Goal: Information Seeking & Learning: Find specific fact

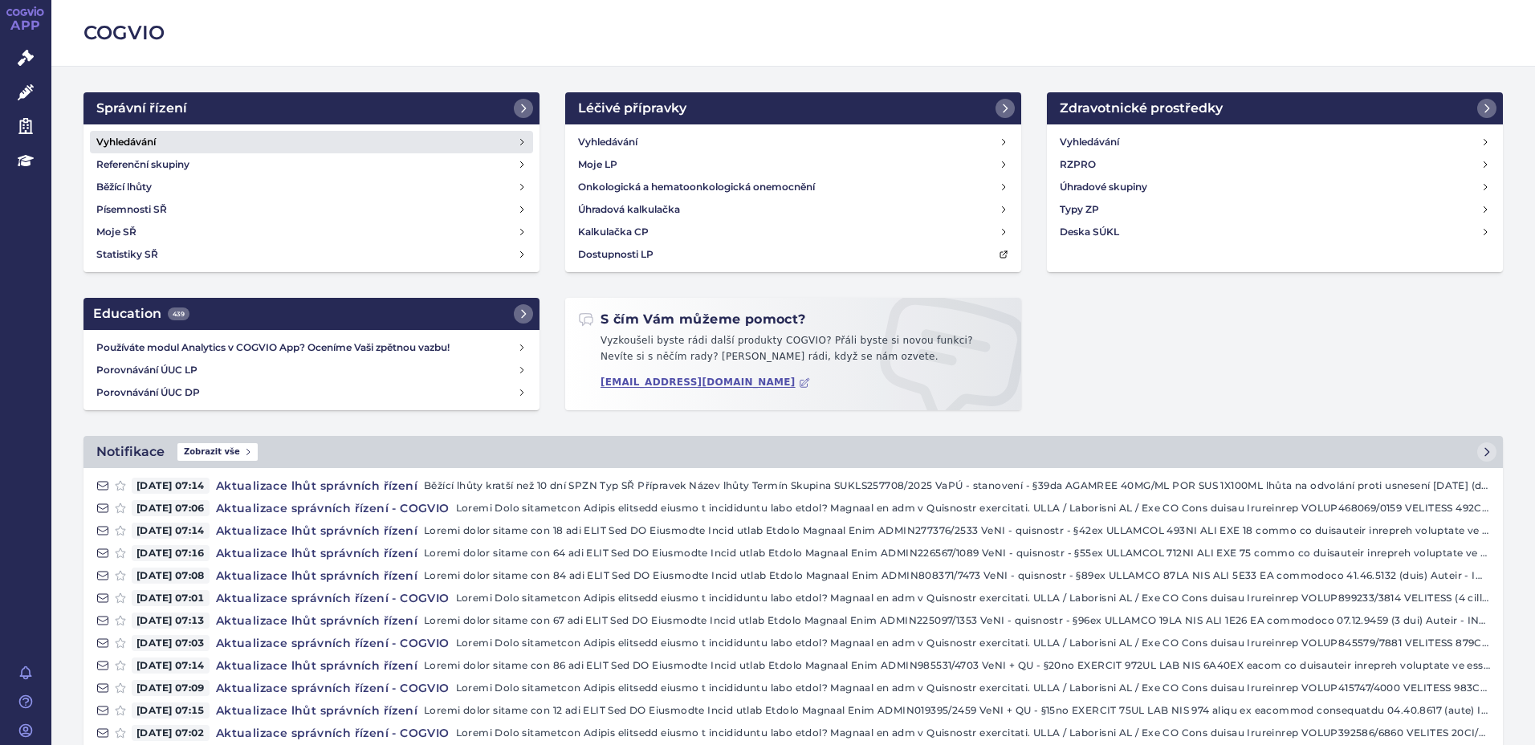
click at [210, 149] on link "Vyhledávání" at bounding box center [311, 142] width 443 height 22
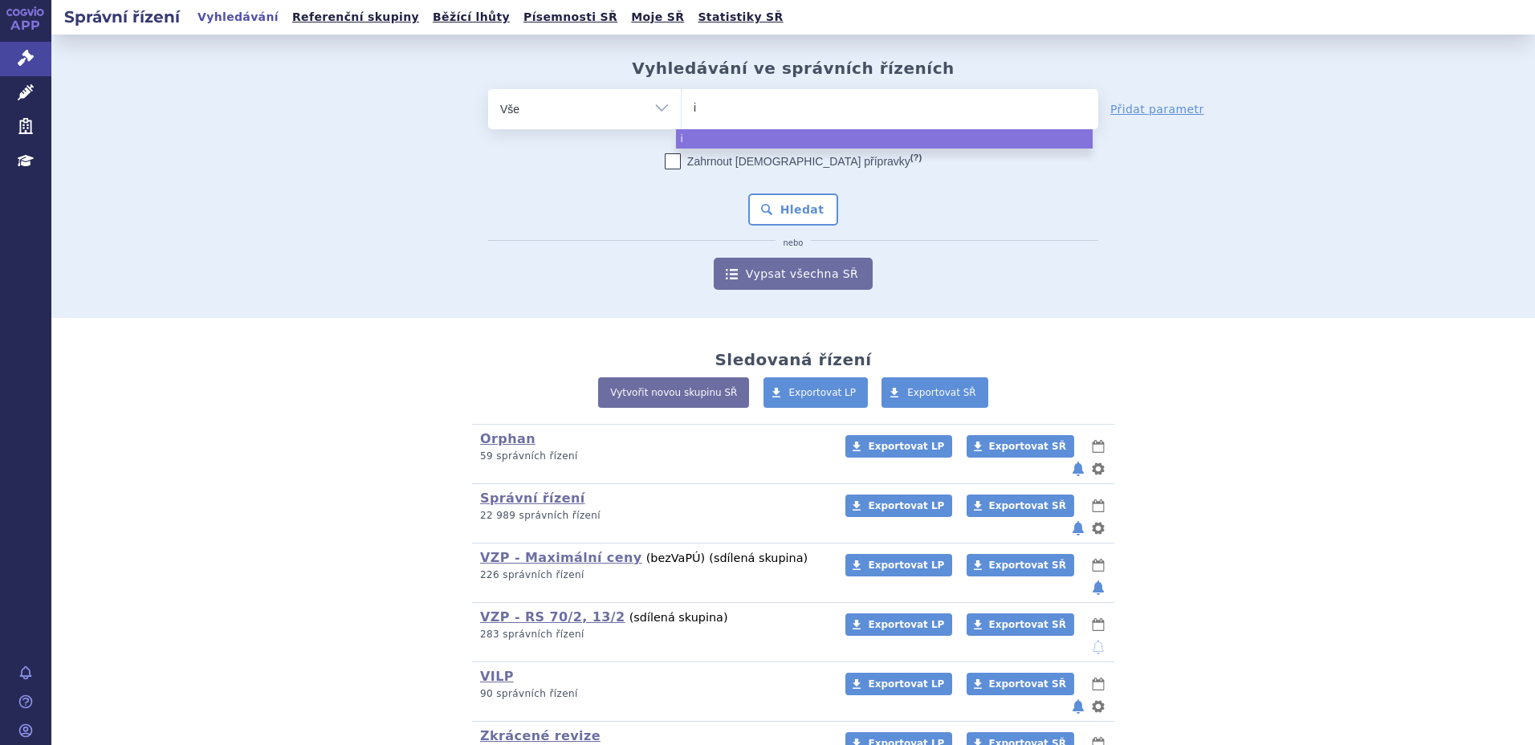
type input "is"
type input "isp"
type input "is"
type input "iso"
type input "isop"
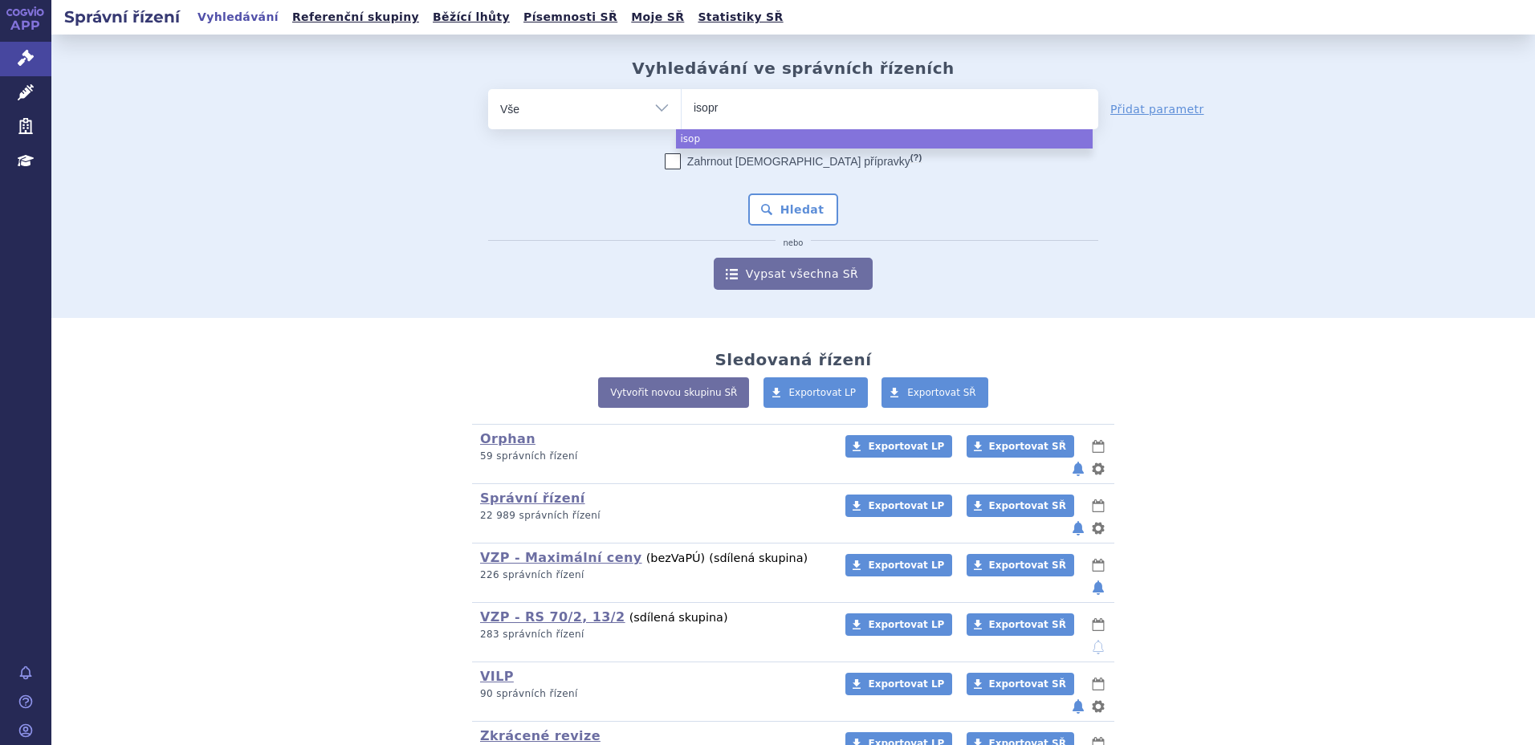
type input "isopri"
type input "isoprino"
type input "isoprinos"
type input "isoprinosin"
type input "isoprinosine"
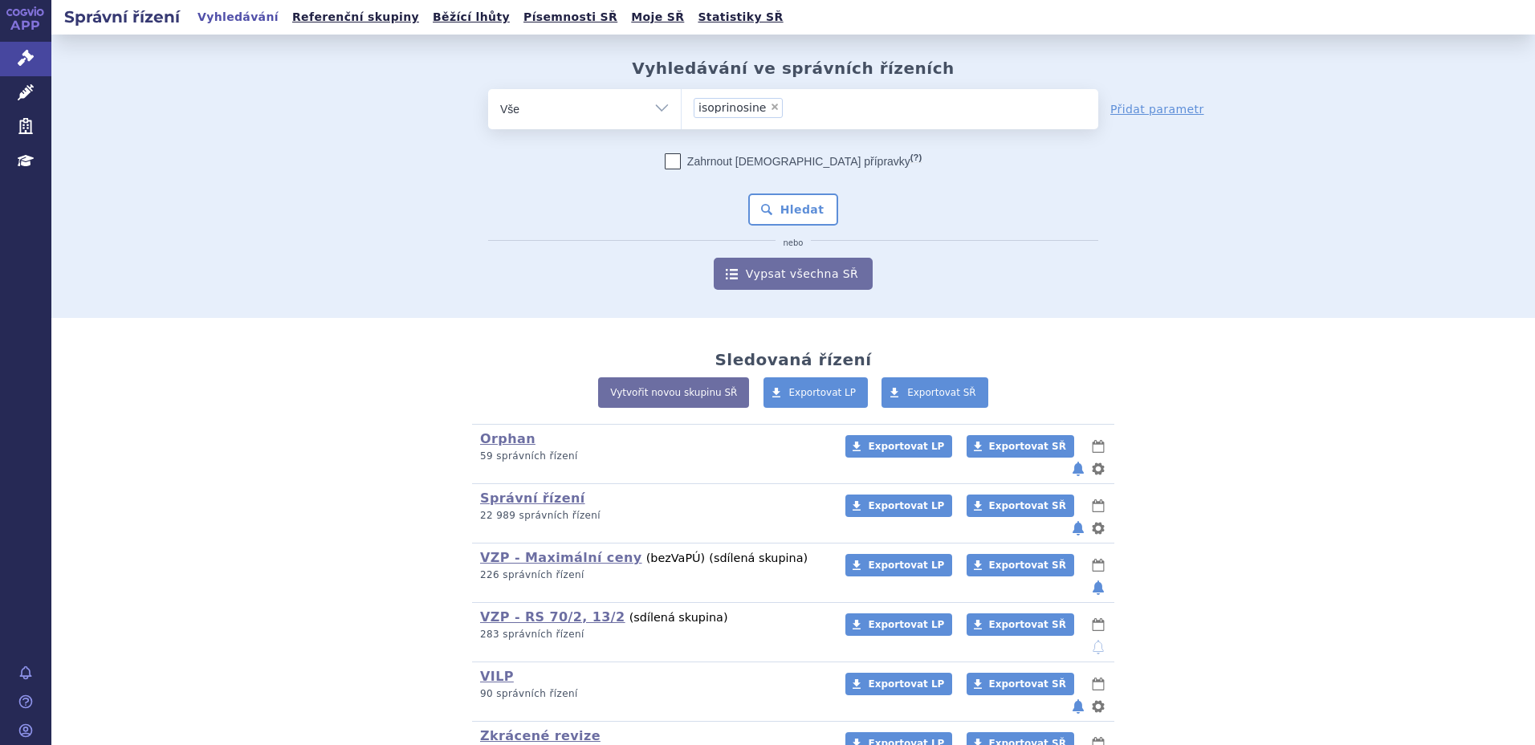
select select "isoprinosine"
click at [800, 202] on button "Hledat" at bounding box center [793, 209] width 91 height 32
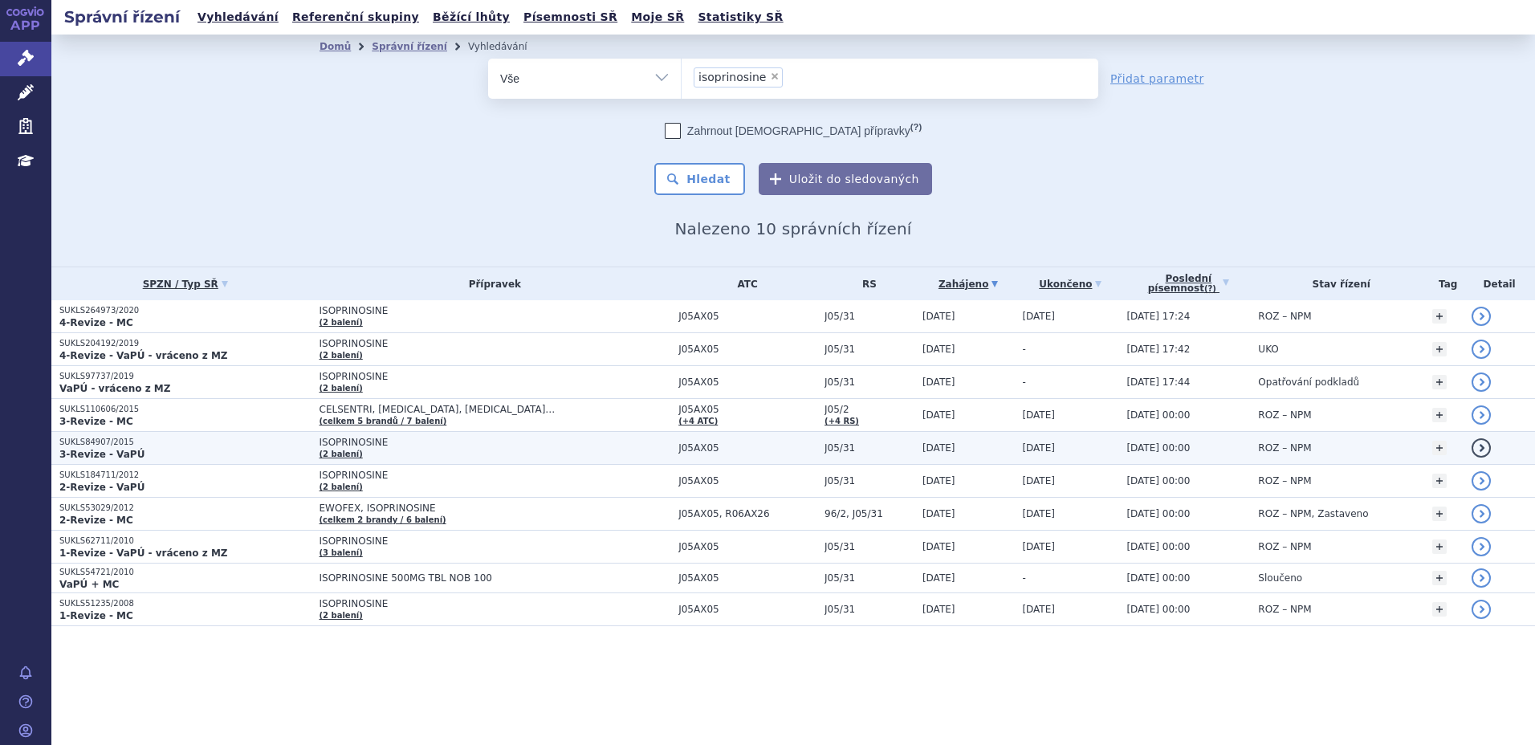
click at [132, 450] on p "3-Revize - VaPÚ" at bounding box center [185, 454] width 252 height 13
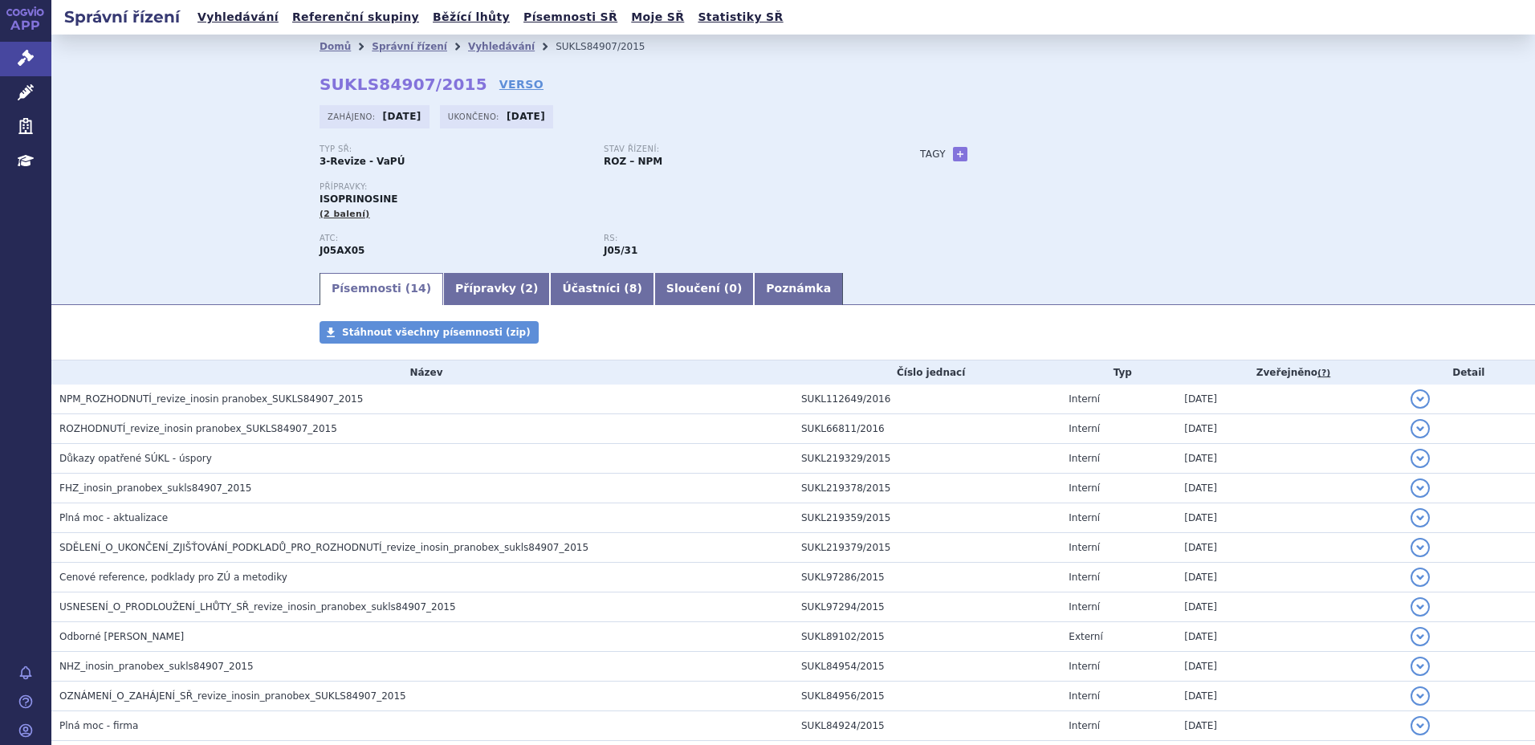
drag, startPoint x: 459, startPoint y: 261, endPoint x: 460, endPoint y: 269, distance: 8.1
click at [459, 260] on div "ATC: J05AX05 RS: J05/31" at bounding box center [604, 252] width 568 height 37
click at [462, 280] on link "Přípravky ( 2 )" at bounding box center [496, 289] width 107 height 32
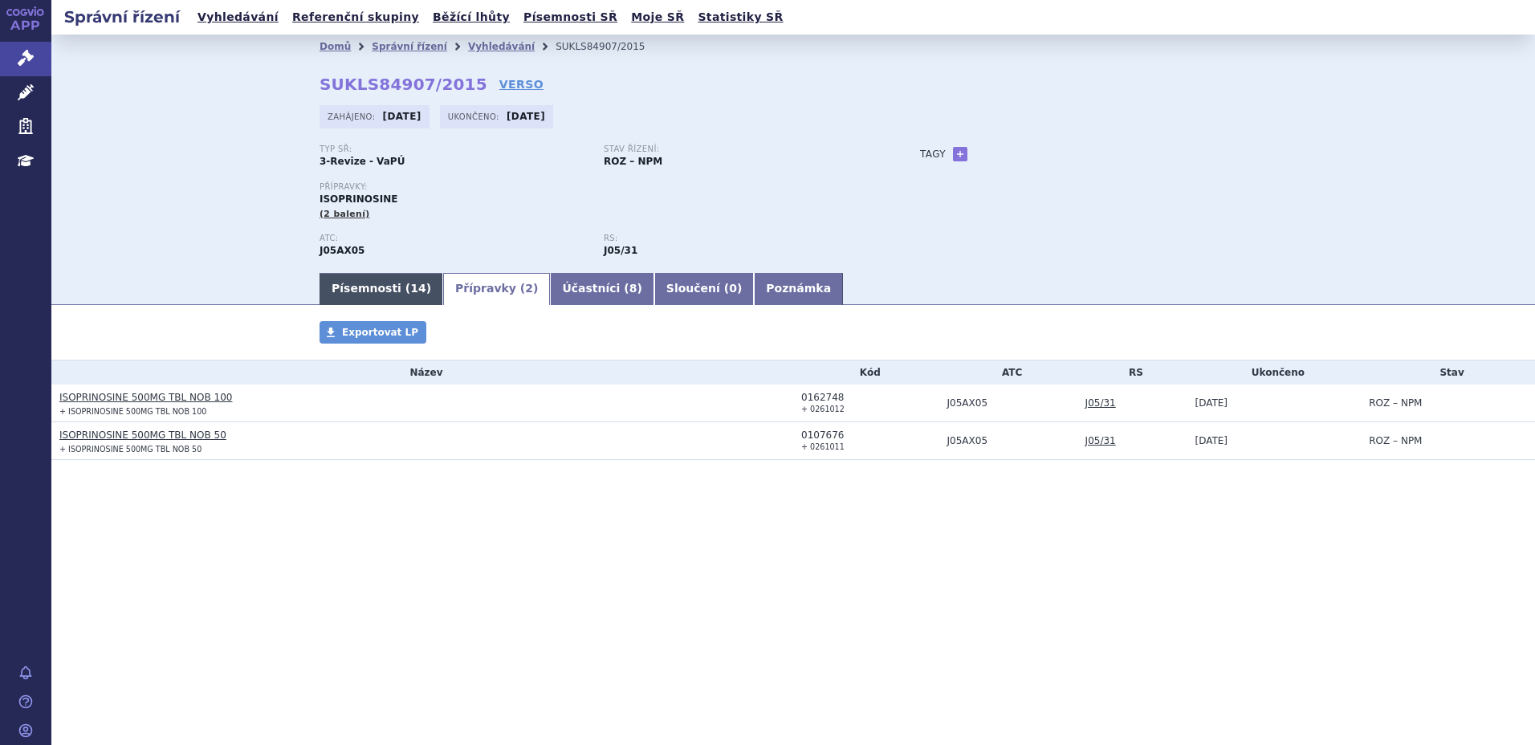
click at [366, 283] on link "Písemnosti ( 14 )" at bounding box center [382, 289] width 124 height 32
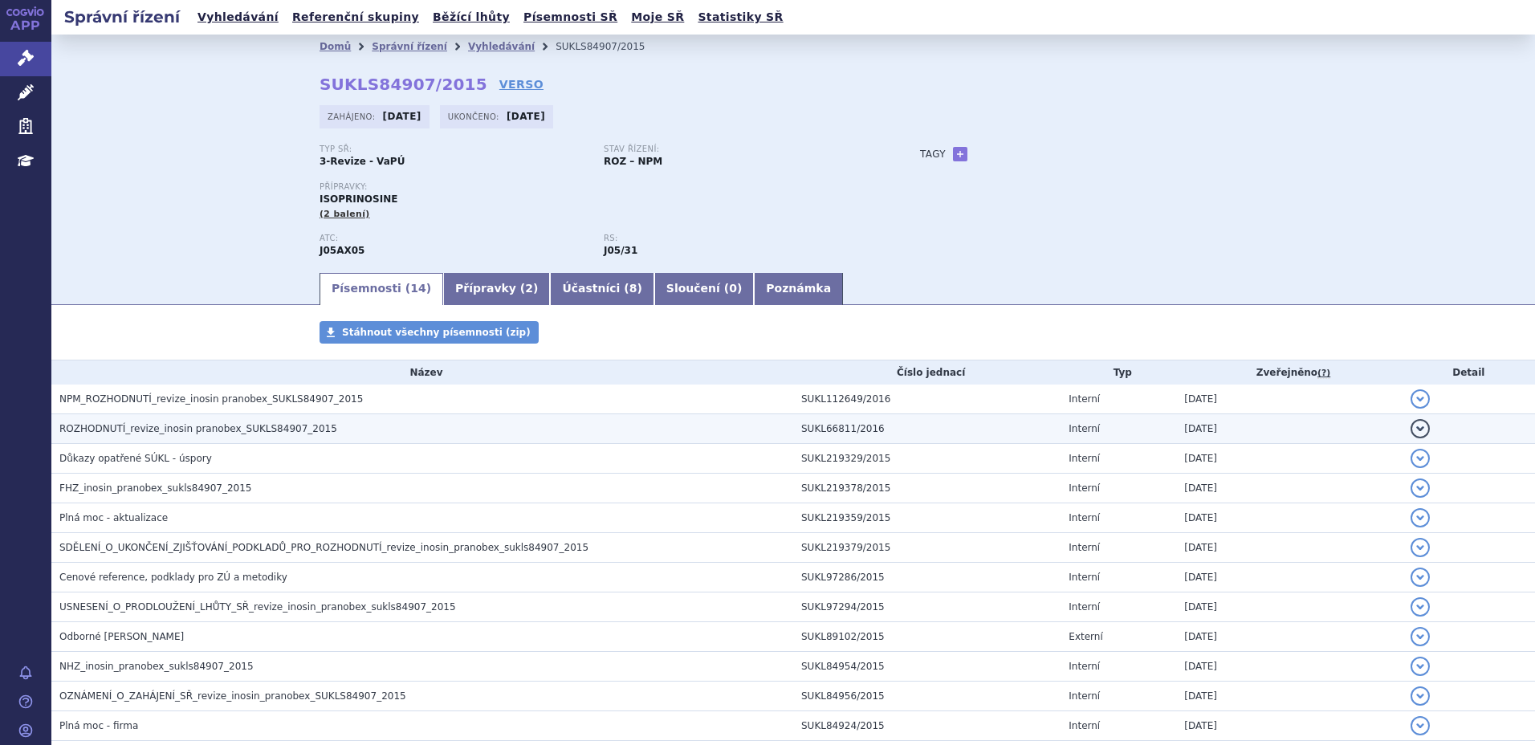
click at [153, 430] on span "ROZHODNUTÍ_revize_inosin pranobex_SUKLS84907_2015" at bounding box center [198, 428] width 278 height 11
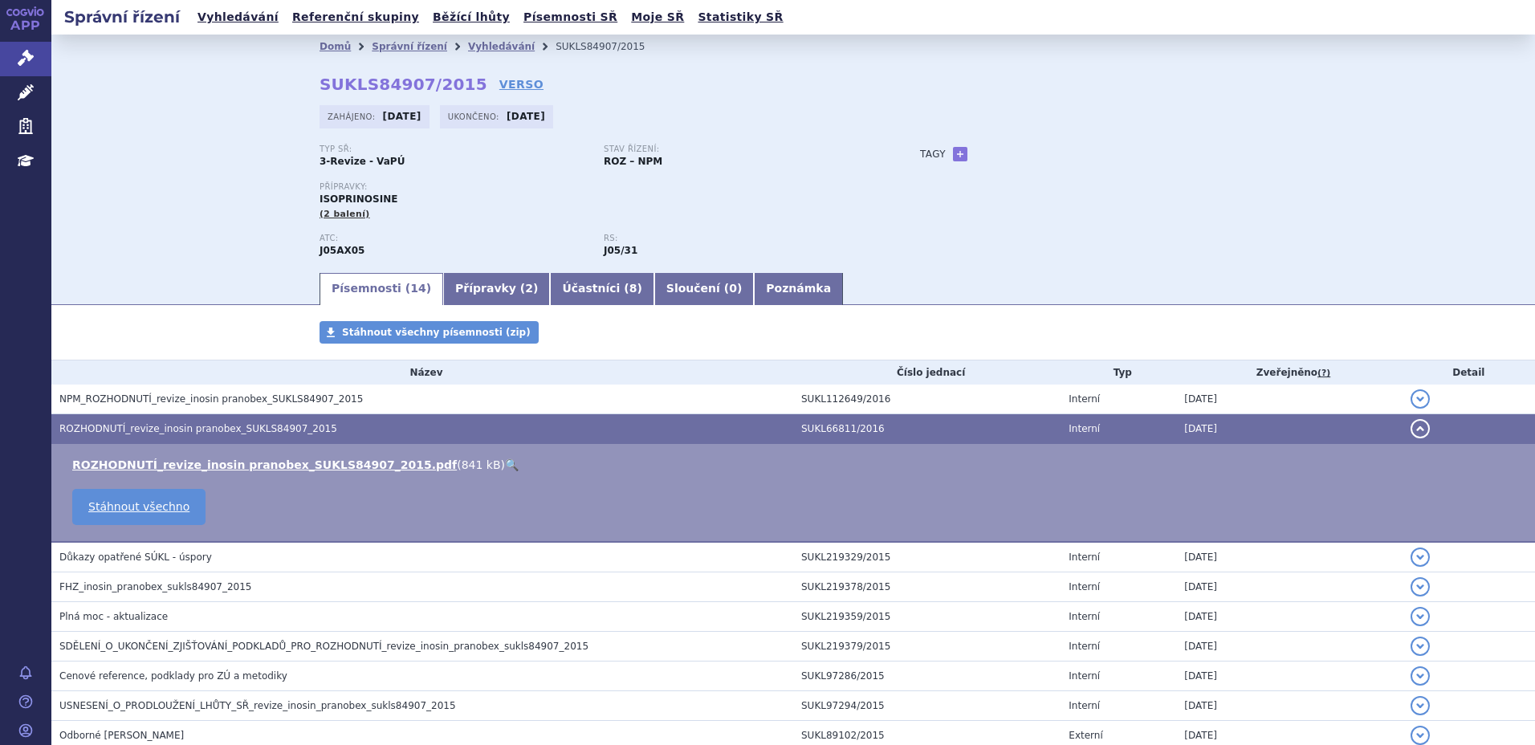
click at [505, 462] on link "🔍" at bounding box center [512, 464] width 14 height 13
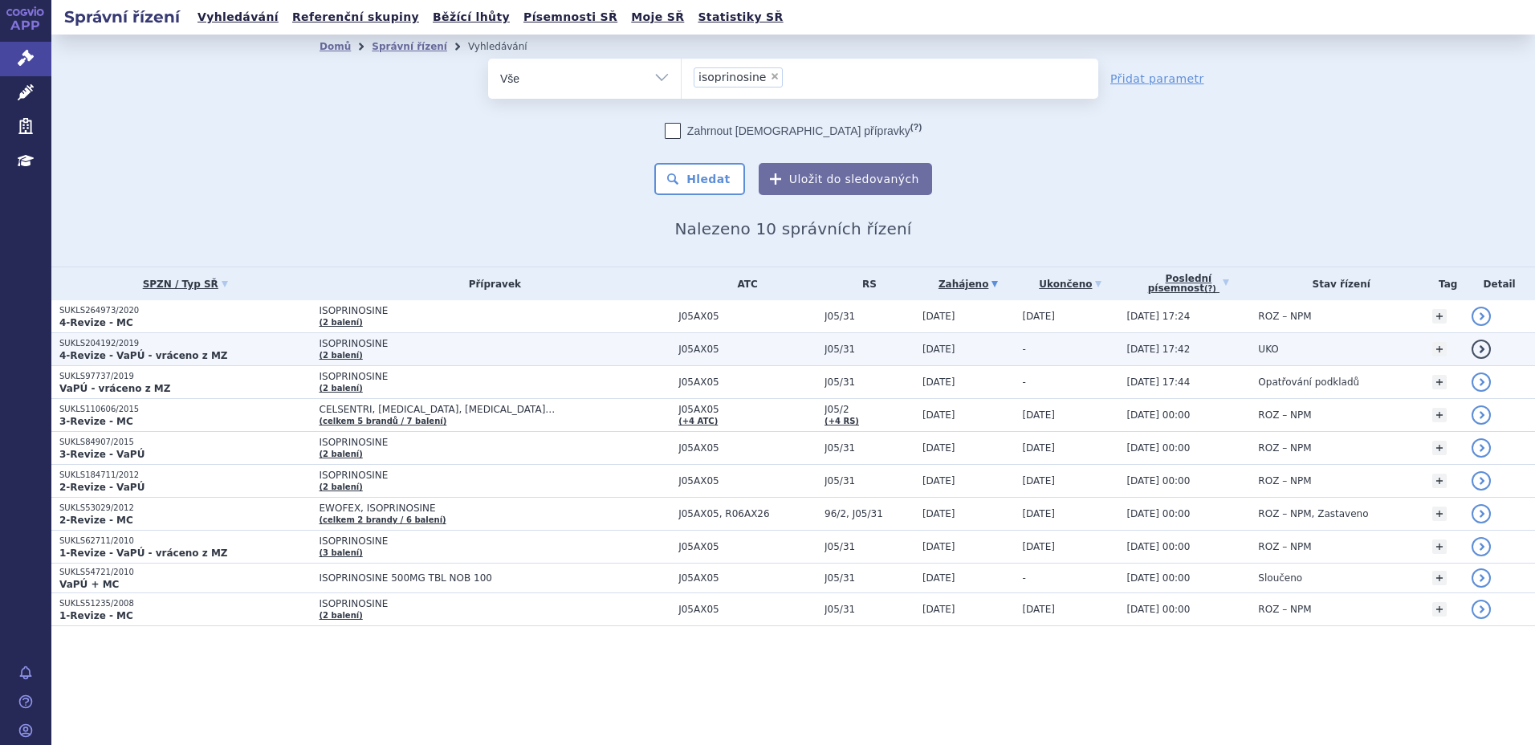
click at [155, 352] on strong "4-Revize - VaPÚ - vráceno z MZ" at bounding box center [143, 355] width 169 height 11
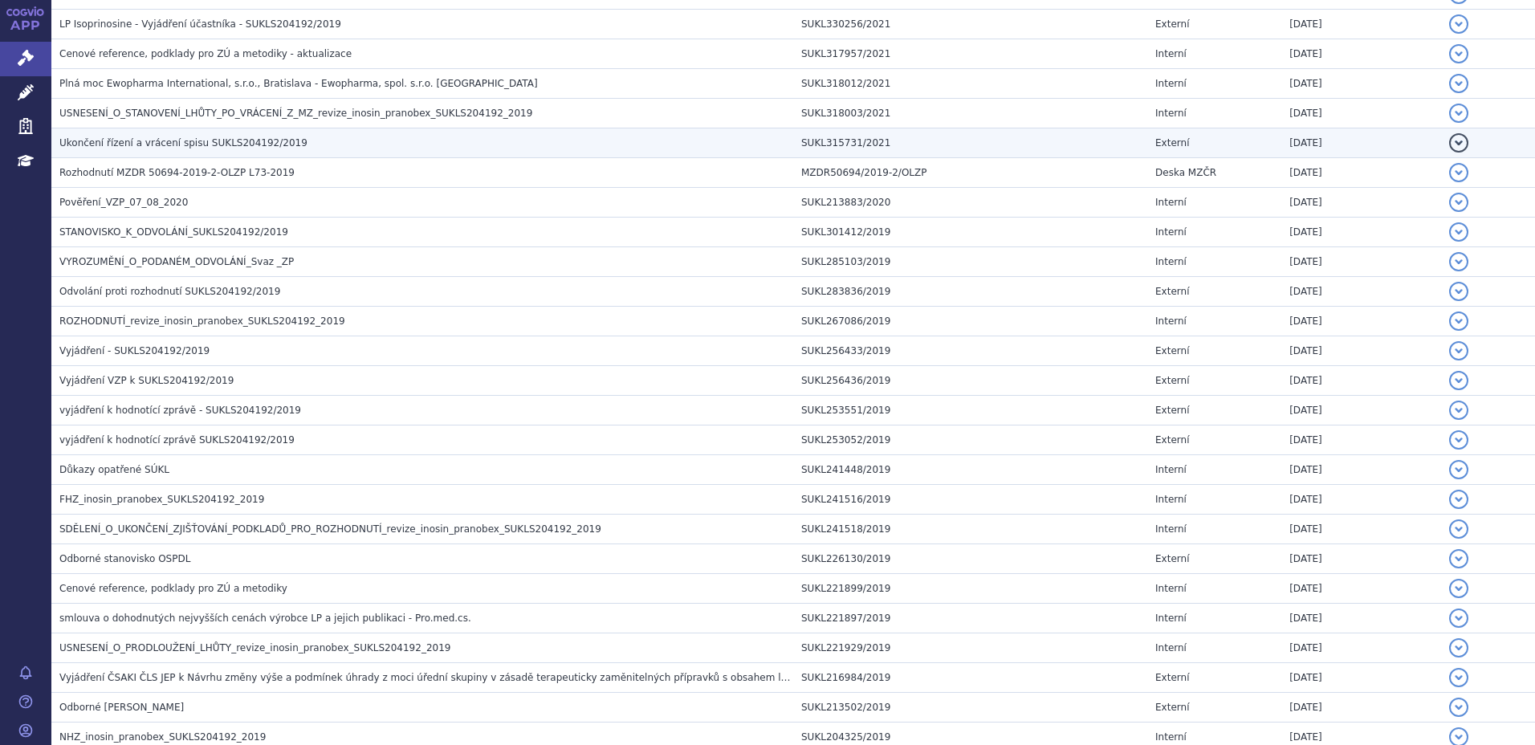
scroll to position [1445, 0]
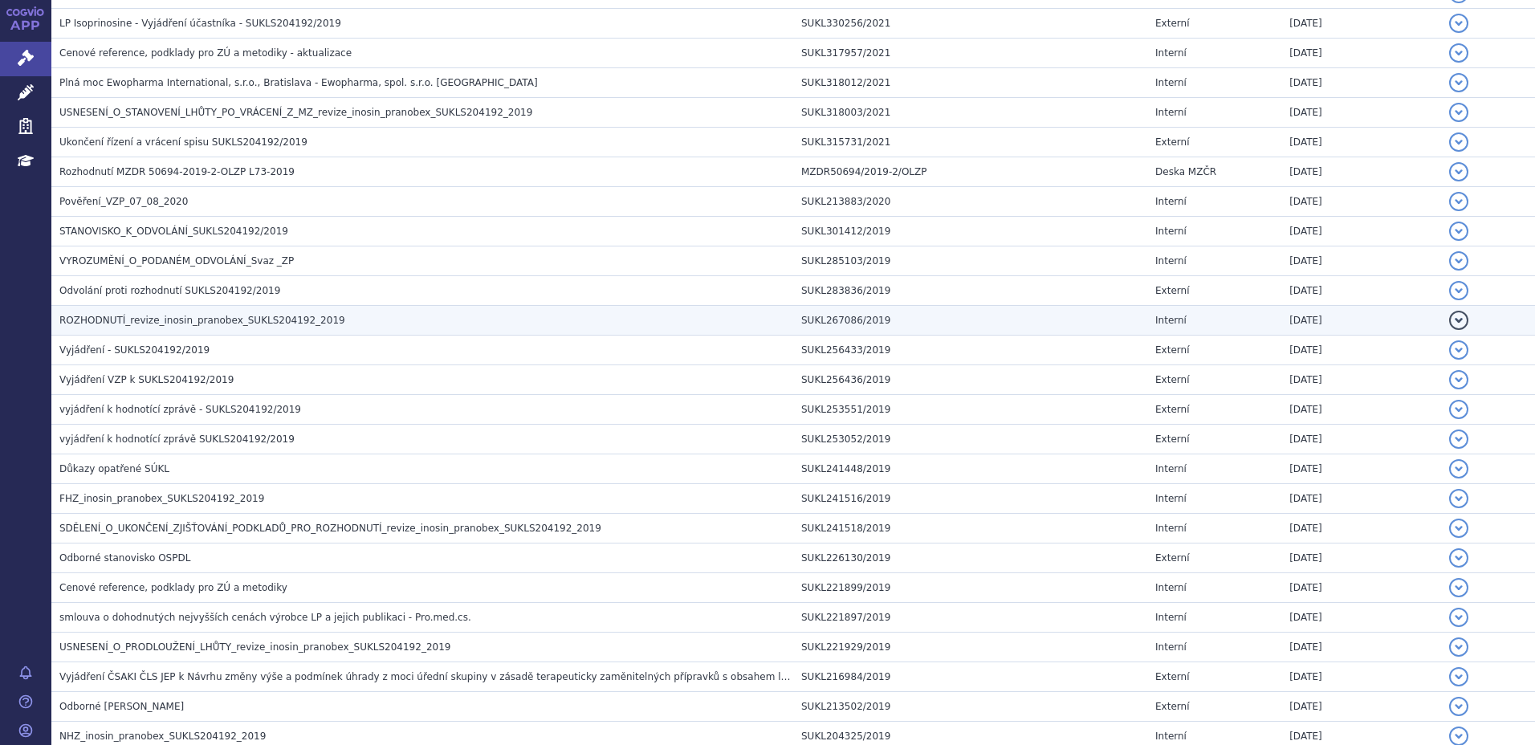
click at [205, 320] on span "ROZHODNUTÍ_revize_inosin_pranobex_SUKLS204192_2019" at bounding box center [202, 320] width 286 height 11
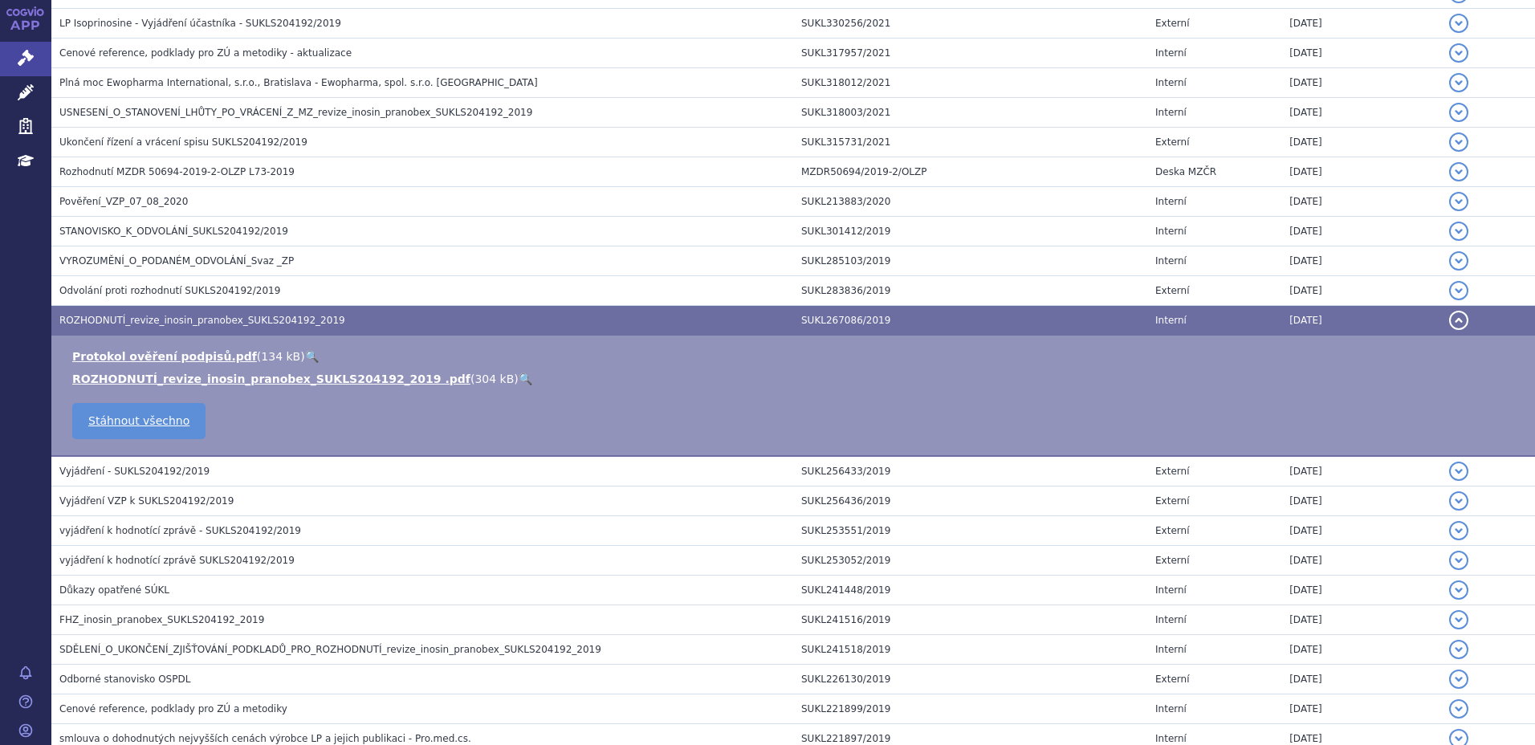
click at [519, 373] on link "🔍" at bounding box center [526, 379] width 14 height 13
click at [655, 369] on ul "Protokol ověření podpisů.pdf ( 134 kB ) 🔍 ROZHODNUTÍ_revize_inosin_pranobex_SUK…" at bounding box center [793, 367] width 1452 height 39
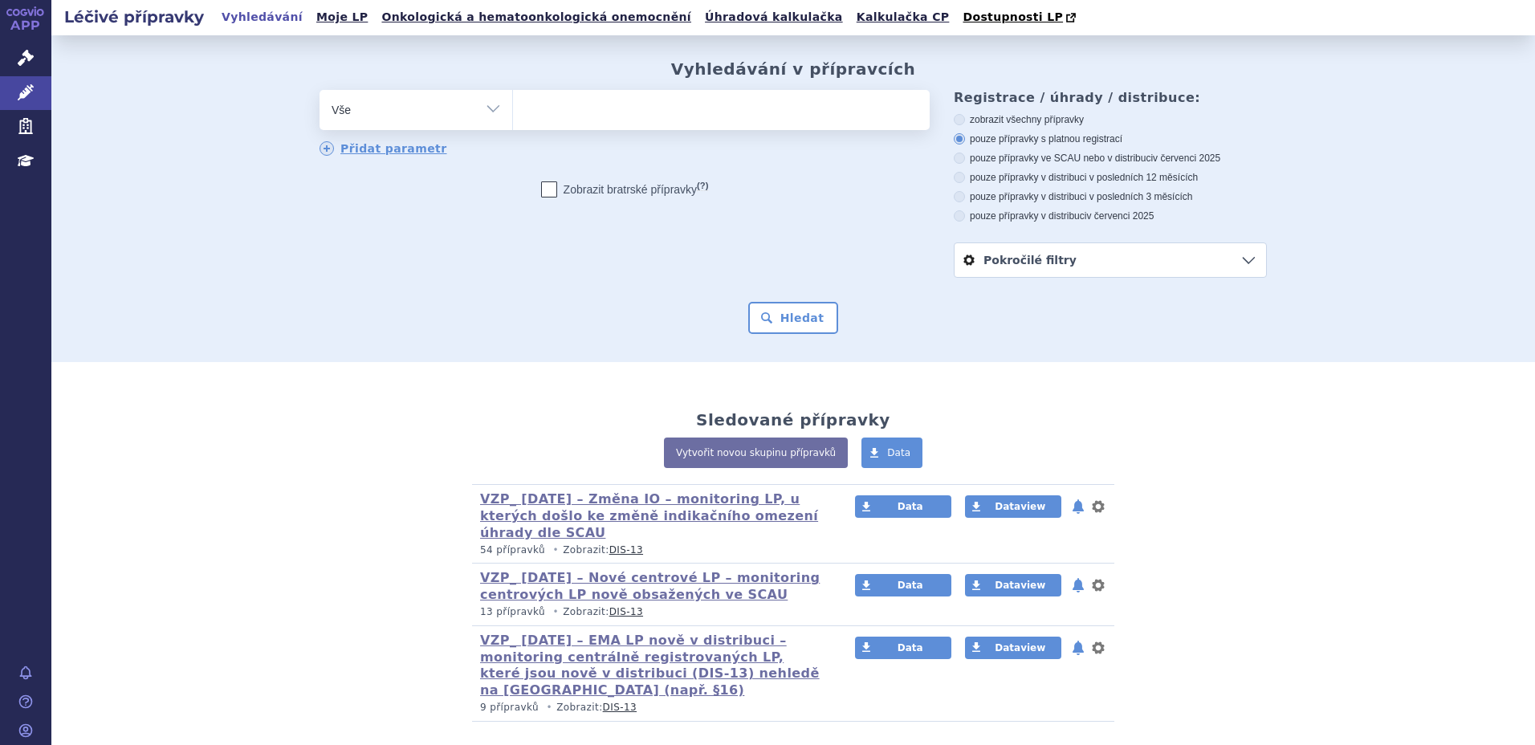
click at [584, 115] on ul at bounding box center [721, 107] width 417 height 34
click at [513, 115] on select at bounding box center [512, 109] width 1 height 40
type input "is"
type input "iso"
type input "isop"
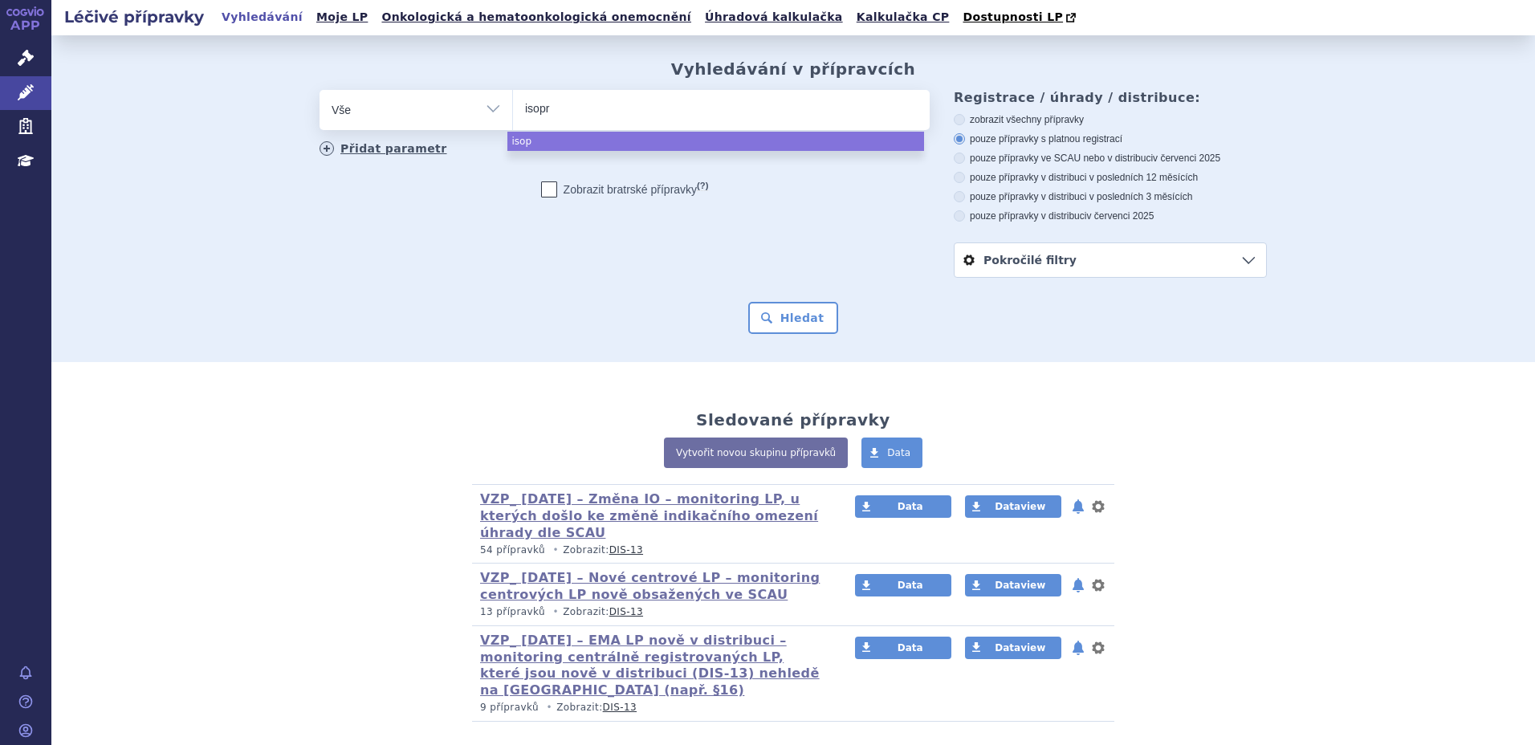
type input "isopri"
type input "isoprino"
type input "isoprinos"
type input "isoprinosn"
type input "isoprinos"
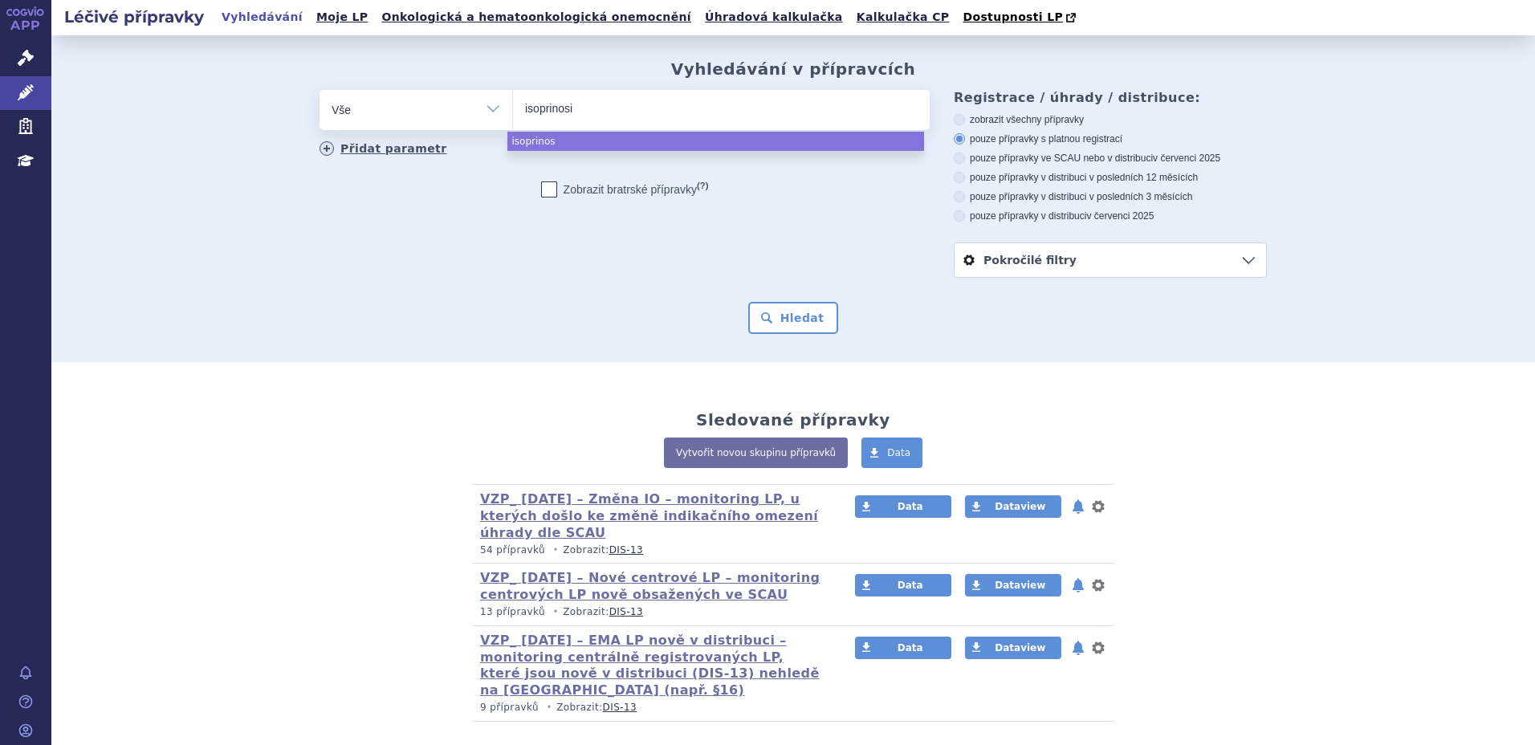
type input "isoprinosin"
type input "isoprinosine"
select select "isoprinosine"
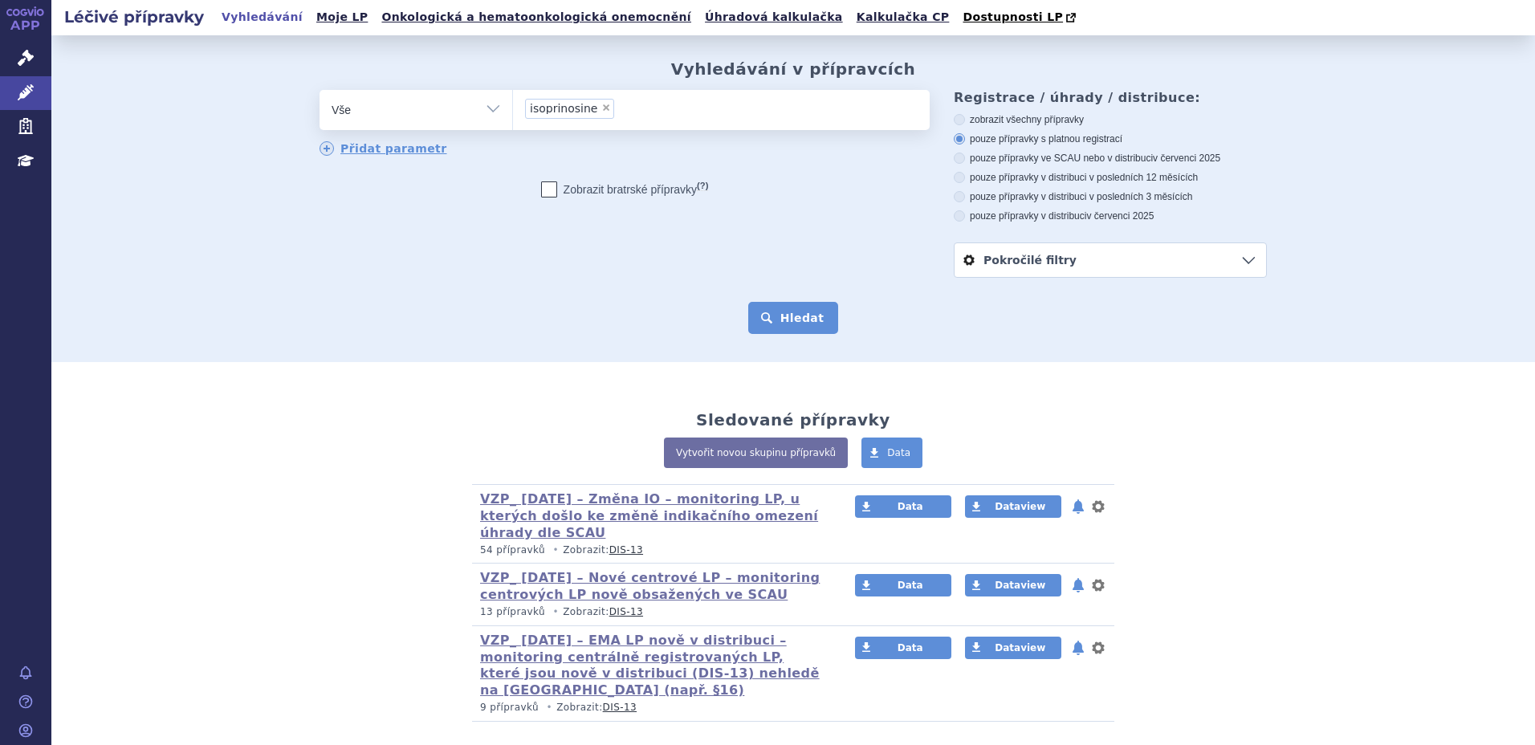
click at [784, 308] on button "Hledat" at bounding box center [793, 318] width 91 height 32
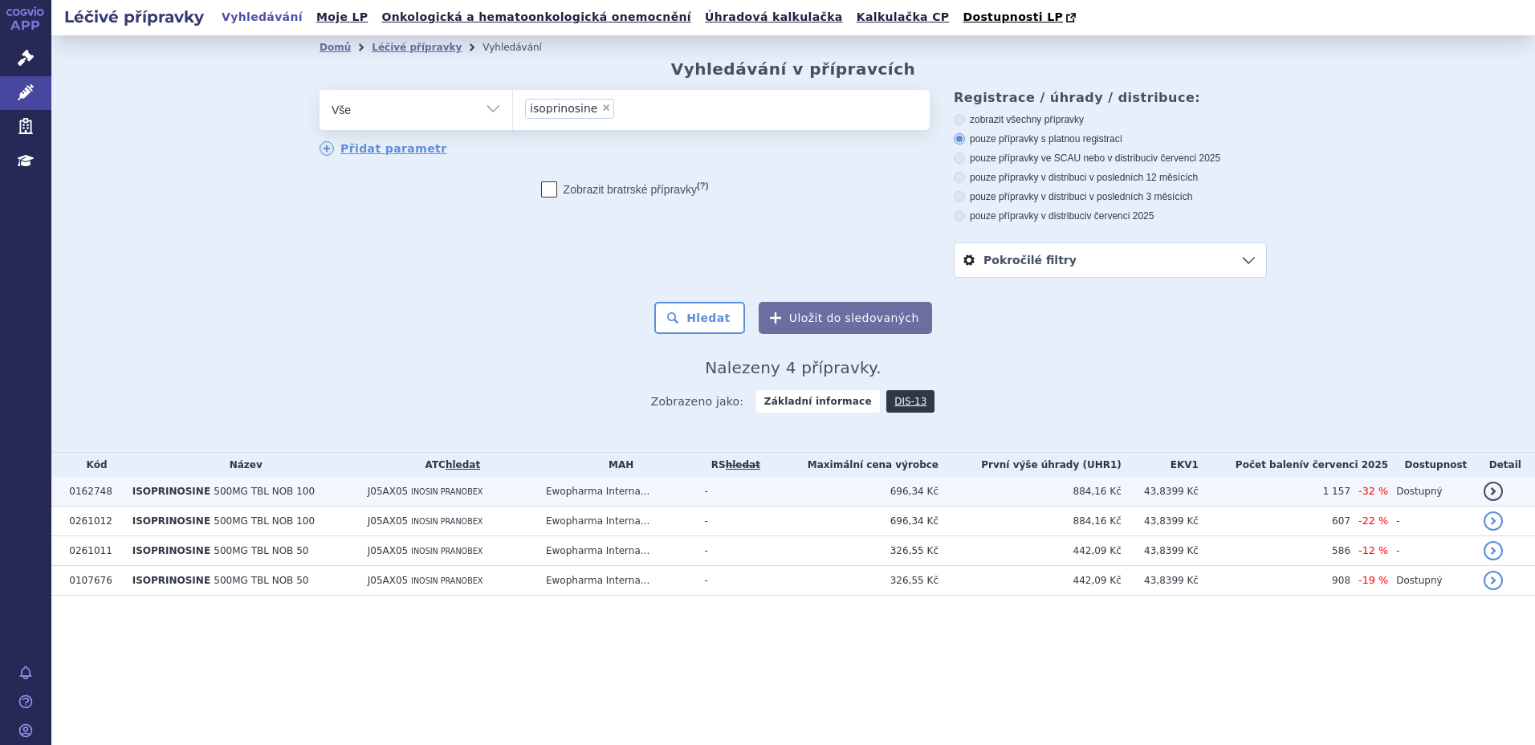
click at [214, 493] on span "500MG TBL NOB 100" at bounding box center [264, 491] width 101 height 11
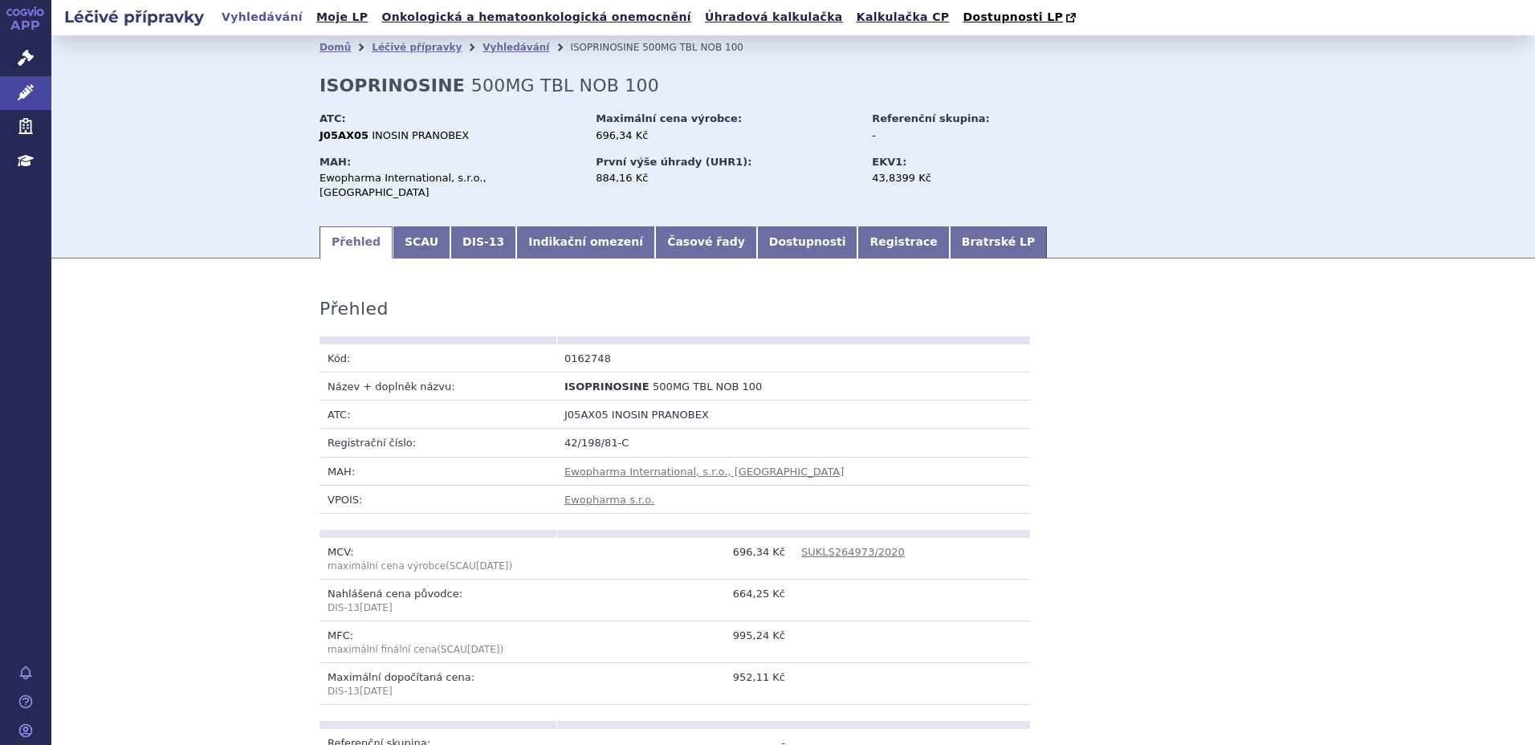
click at [546, 232] on link "Indikační omezení" at bounding box center [585, 242] width 139 height 32
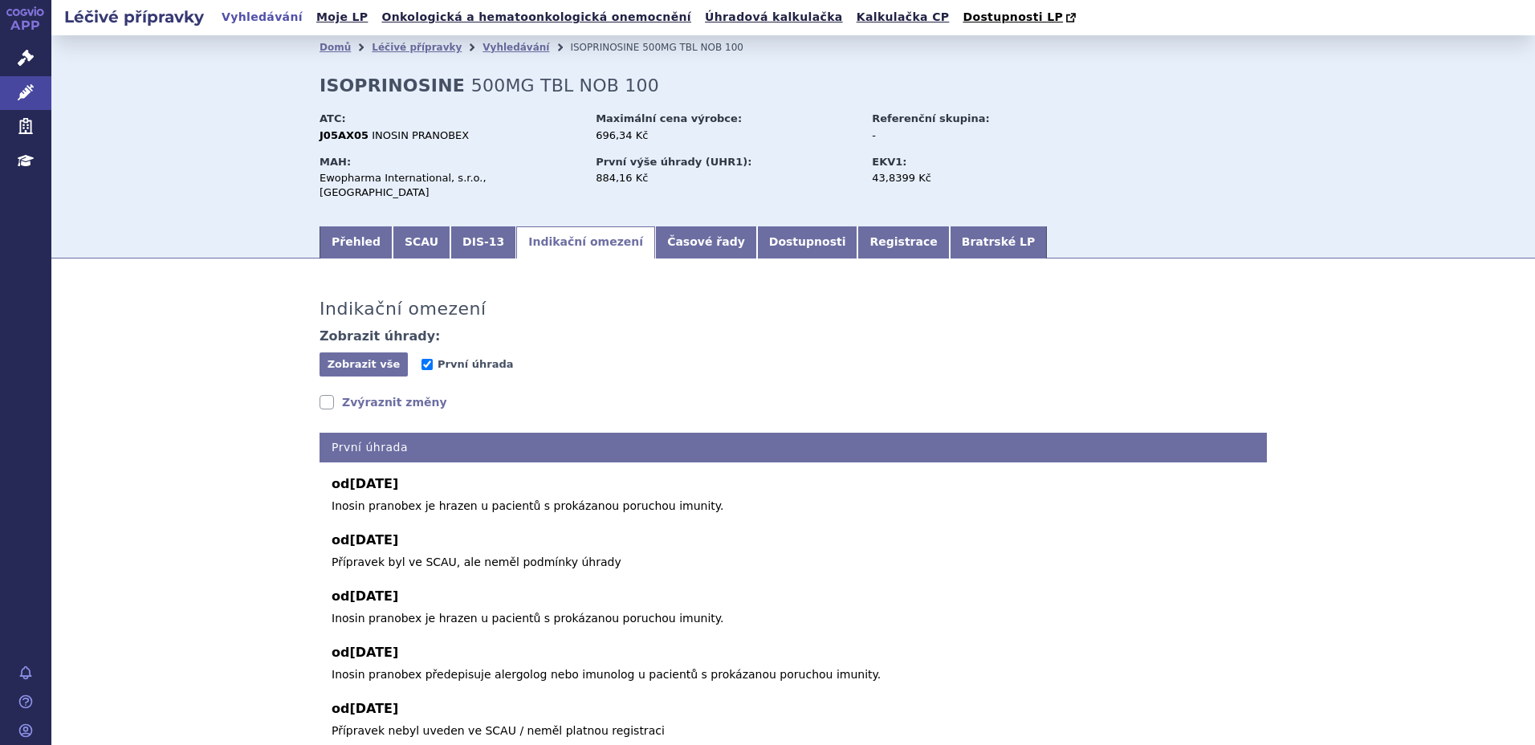
click at [386, 394] on link "Zvýraznit změny" at bounding box center [384, 402] width 128 height 16
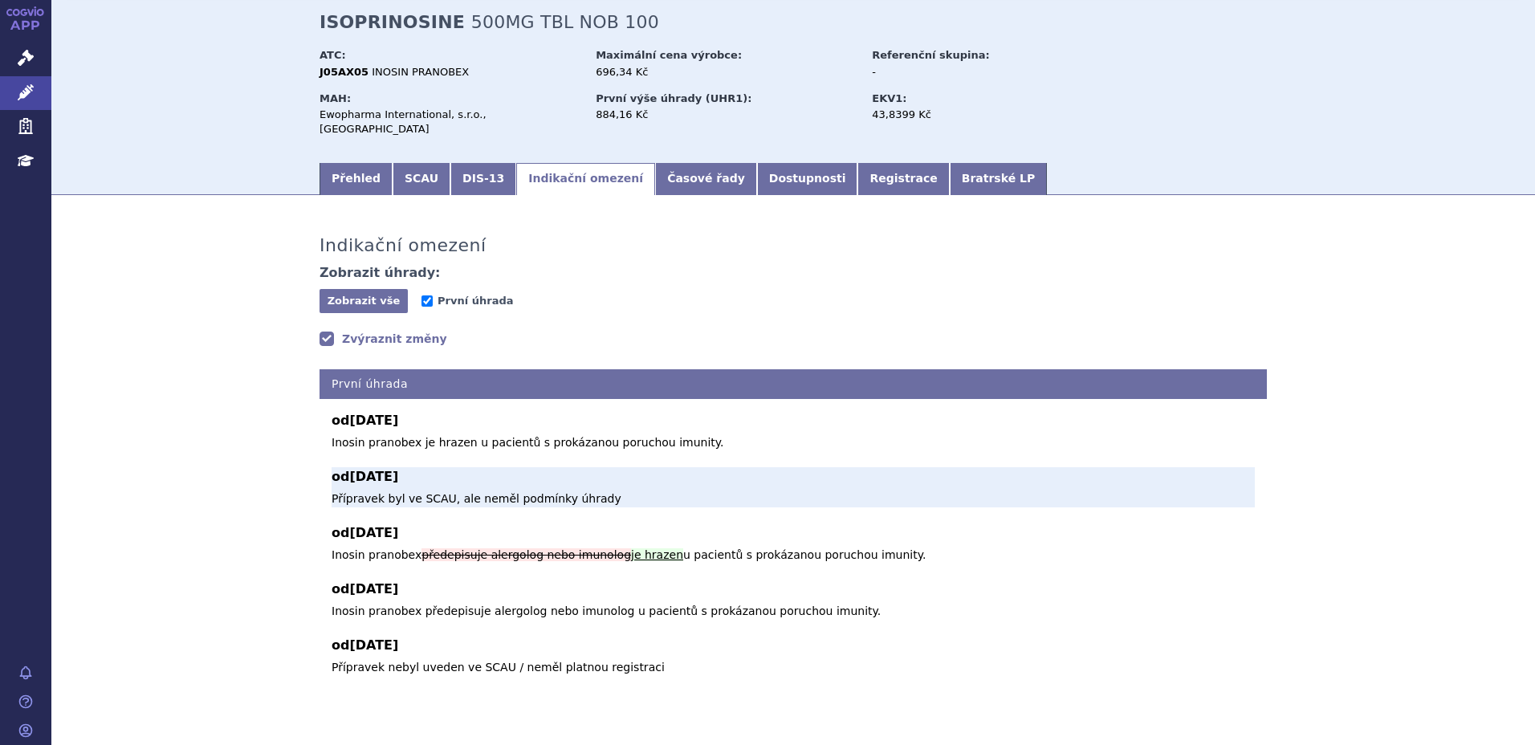
scroll to position [93, 0]
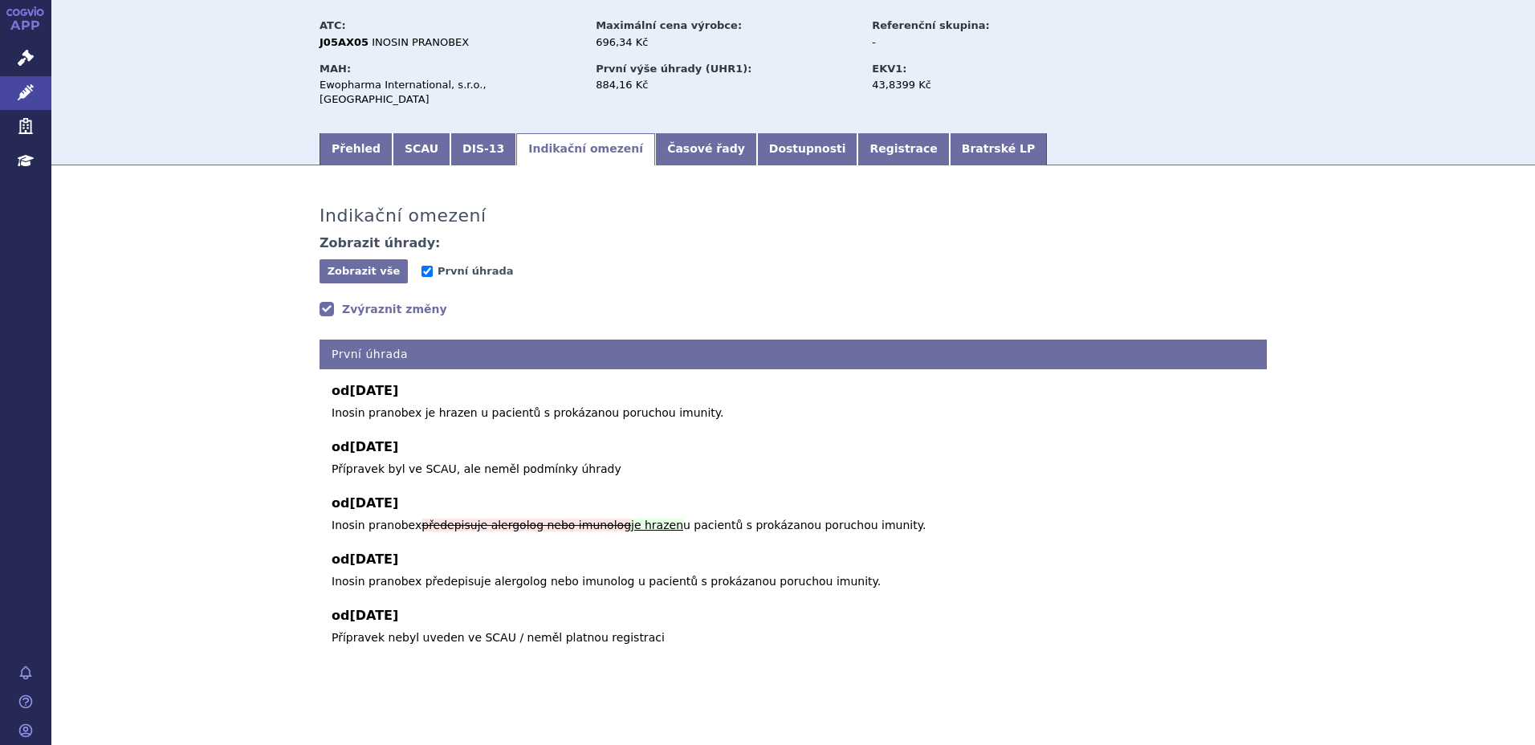
click at [728, 409] on div "od 01.07.2025 Inosin pranobex je hrazen u pacientů s prokázanou poruchou imunit…" at bounding box center [793, 507] width 947 height 277
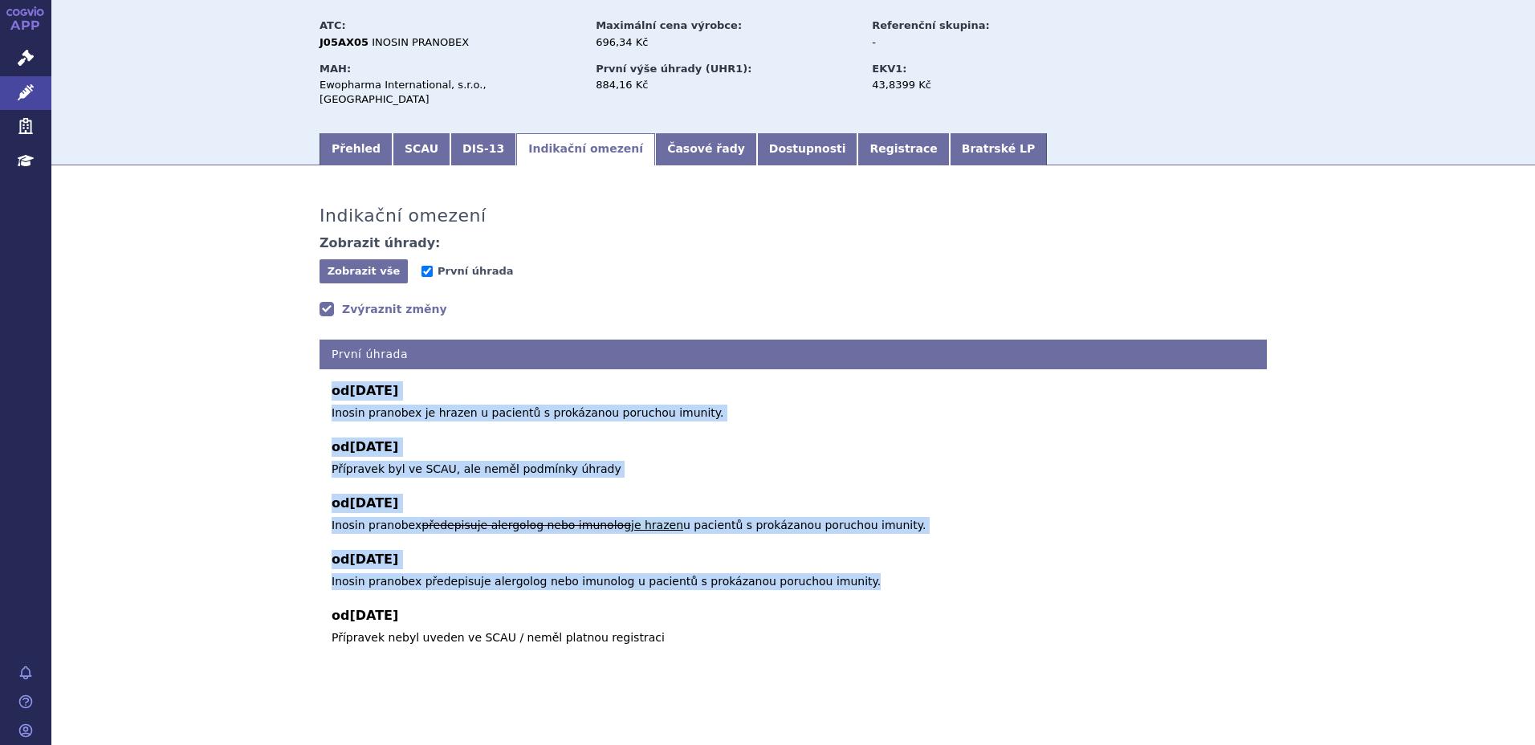
drag, startPoint x: 856, startPoint y: 574, endPoint x: 317, endPoint y: 376, distance: 574.0
click at [320, 376] on div "od 01.07.2025 Inosin pranobex je hrazen u pacientů s prokázanou poruchou imunit…" at bounding box center [793, 507] width 947 height 277
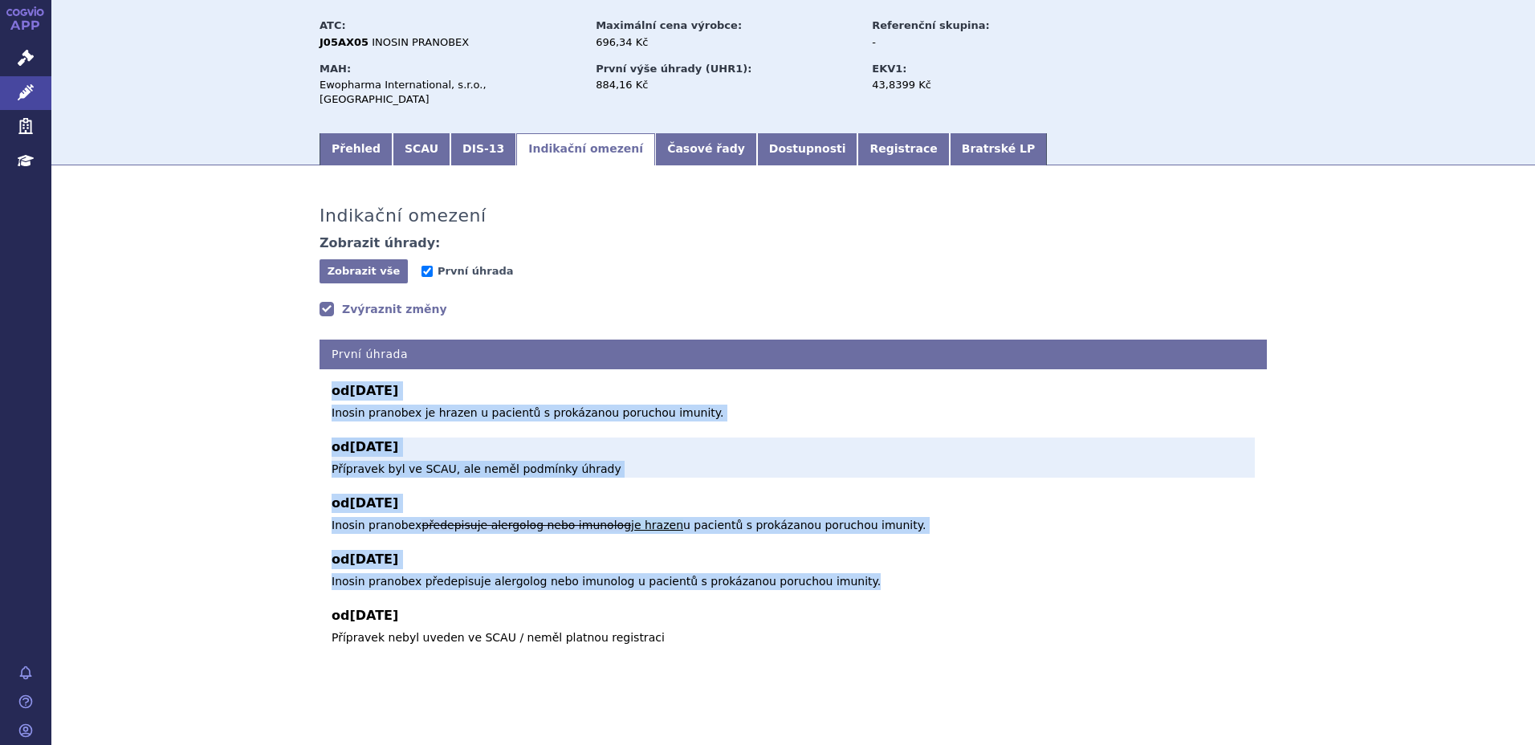
copy div "od 01.07.2025 Inosin pranobex je hrazen u pacientů s prokázanou poruchou imunit…"
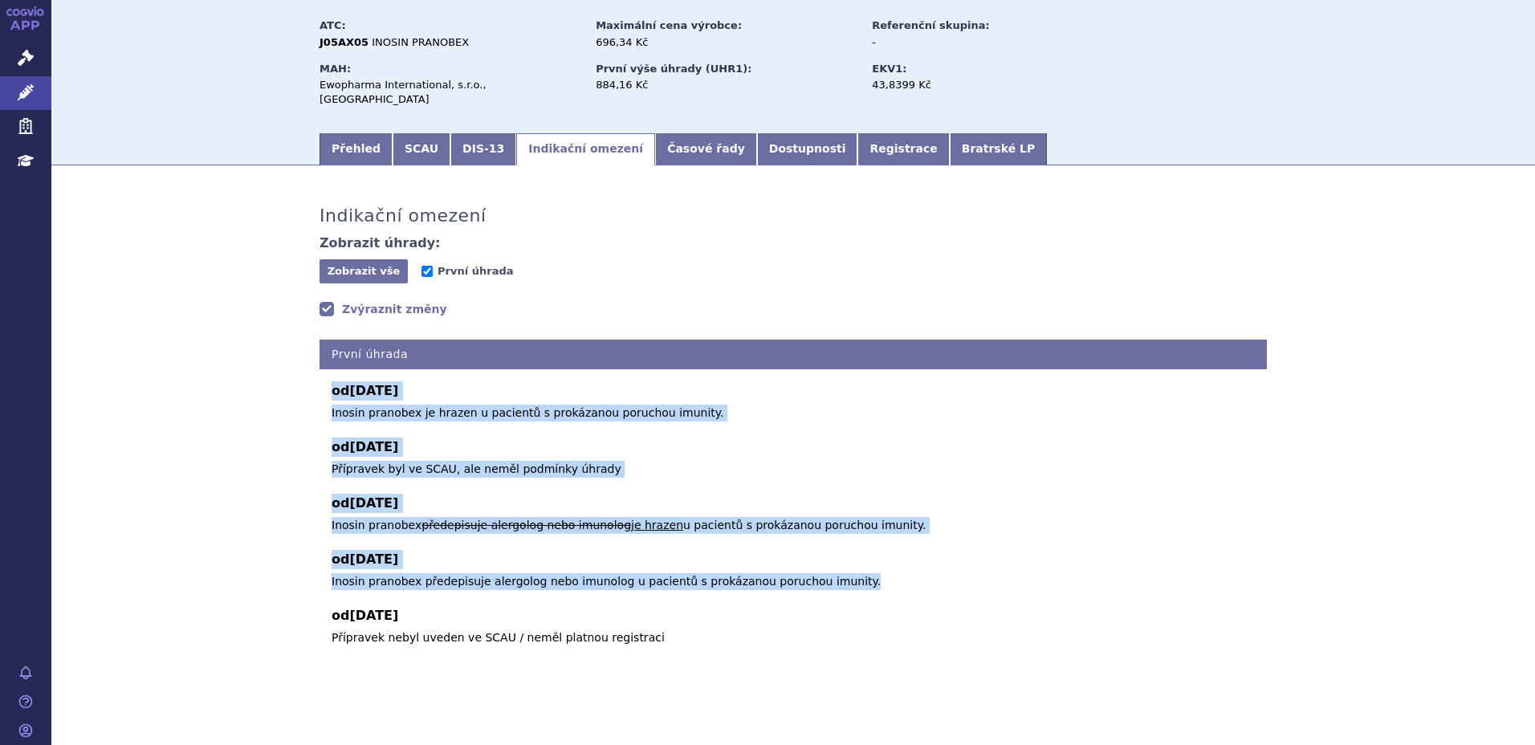
click at [947, 521] on div "od 01.07.2025 Inosin pranobex je hrazen u pacientů s prokázanou poruchou imunit…" at bounding box center [793, 507] width 947 height 277
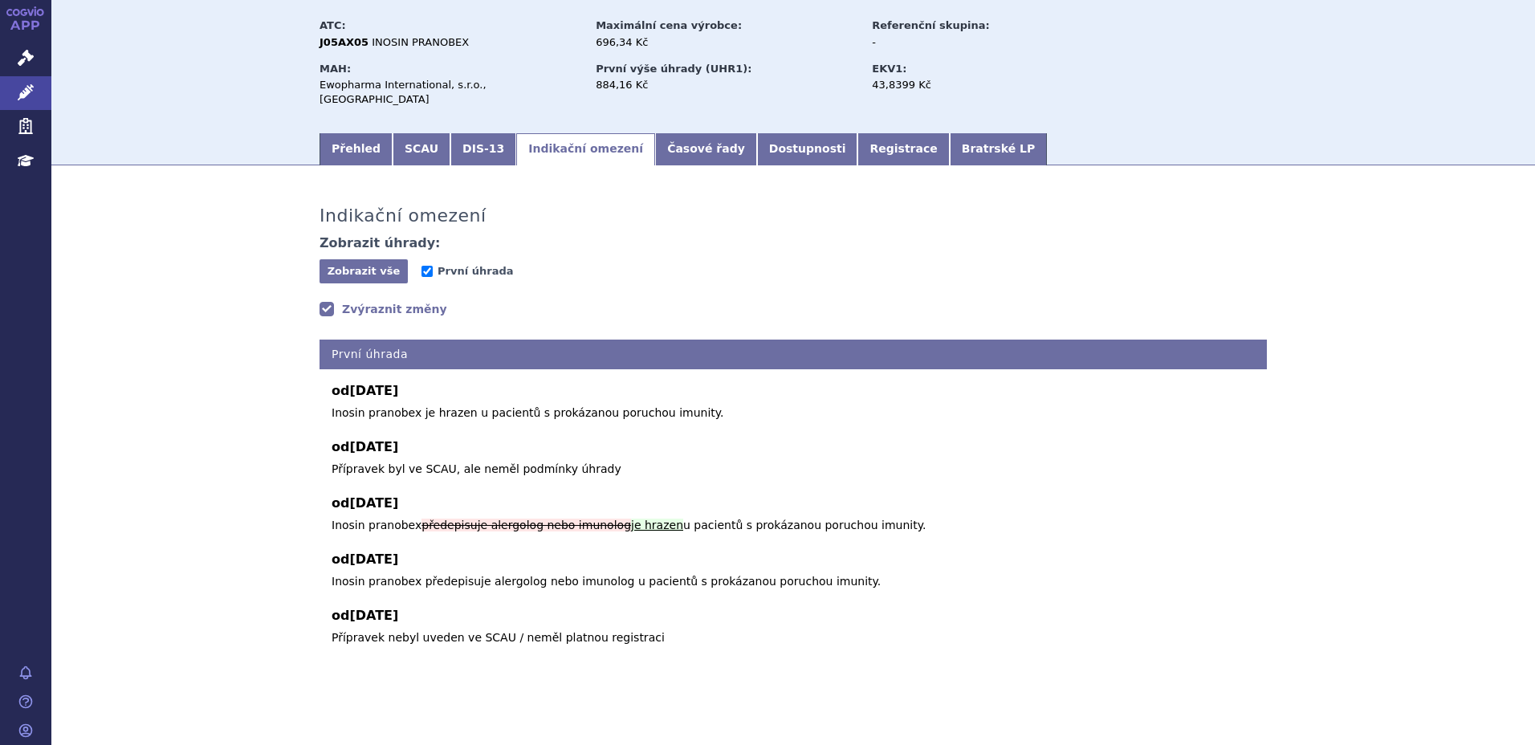
click at [325, 413] on div "od 01.07.2025 Inosin pranobex je hrazen u pacientů s prokázanou poruchou imunit…" at bounding box center [793, 507] width 947 height 277
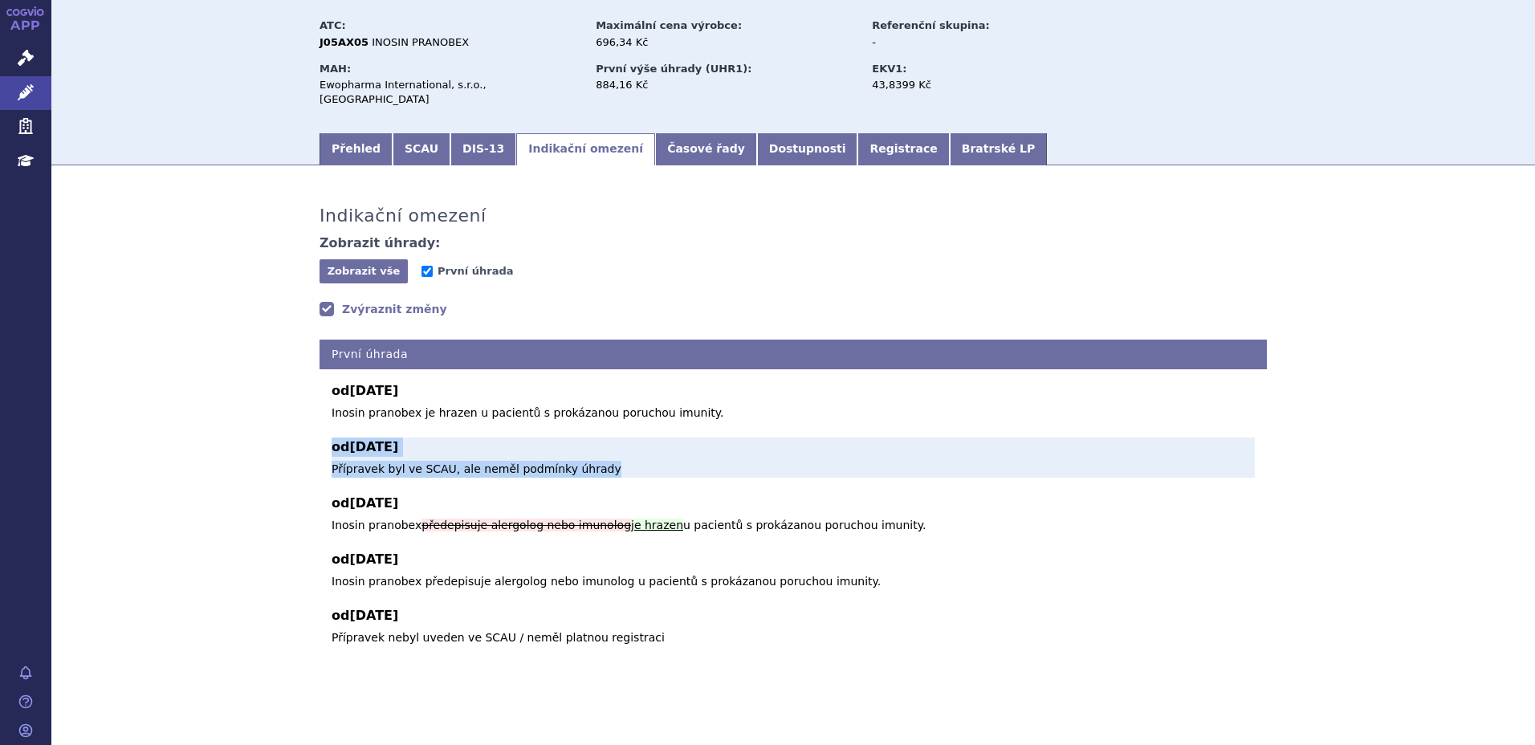
drag, startPoint x: 315, startPoint y: 437, endPoint x: 592, endPoint y: 459, distance: 277.9
click at [592, 459] on div "od 01.07.2025 Inosin pranobex je hrazen u pacientů s prokázanou poruchou imunit…" at bounding box center [793, 507] width 947 height 277
copy div "od 01.12.2019 Přípravek byl ve SCAU, ale neměl podmínky úhrady Přípravek byl ve…"
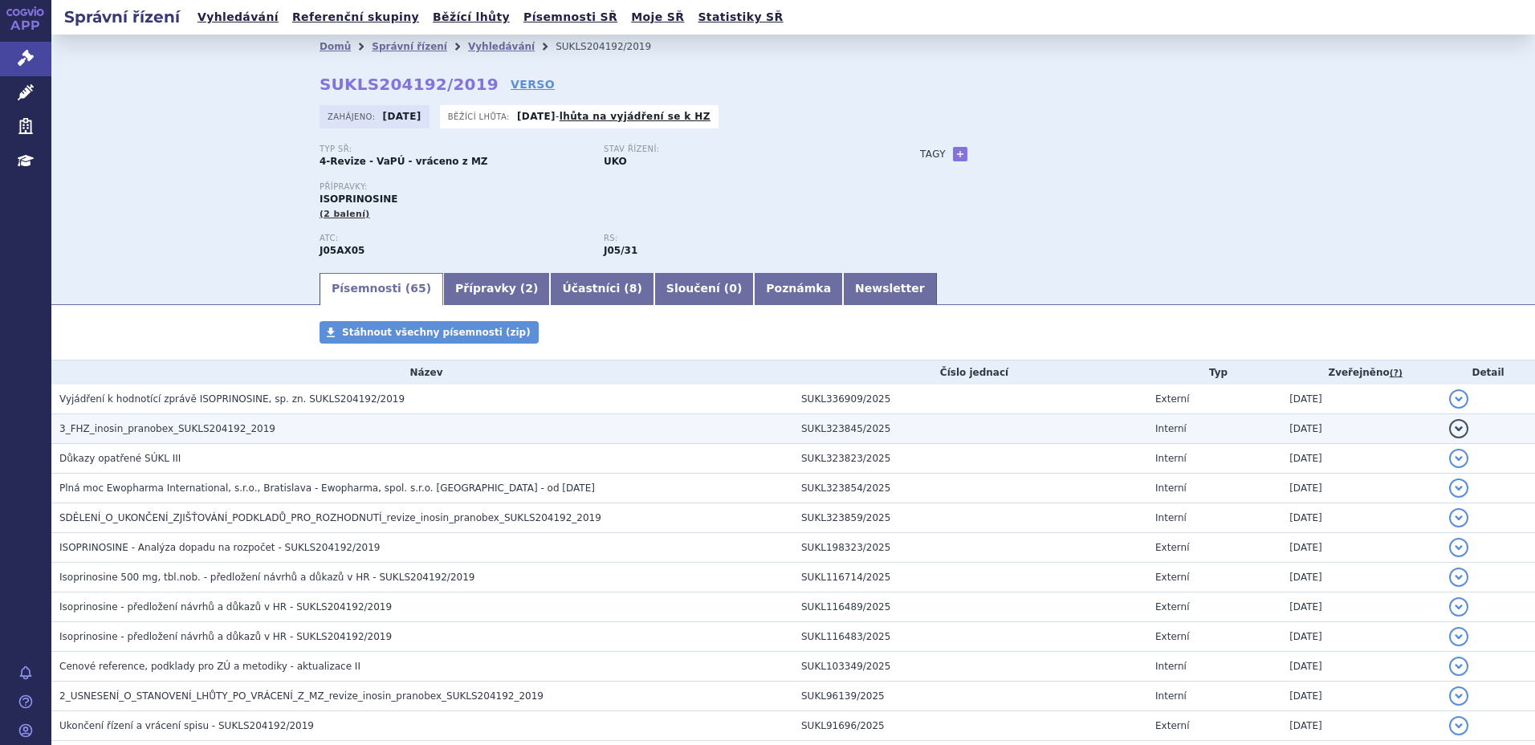
click at [164, 428] on span "3_FHZ_inosin_pranobex_SUKLS204192_2019" at bounding box center [167, 428] width 216 height 11
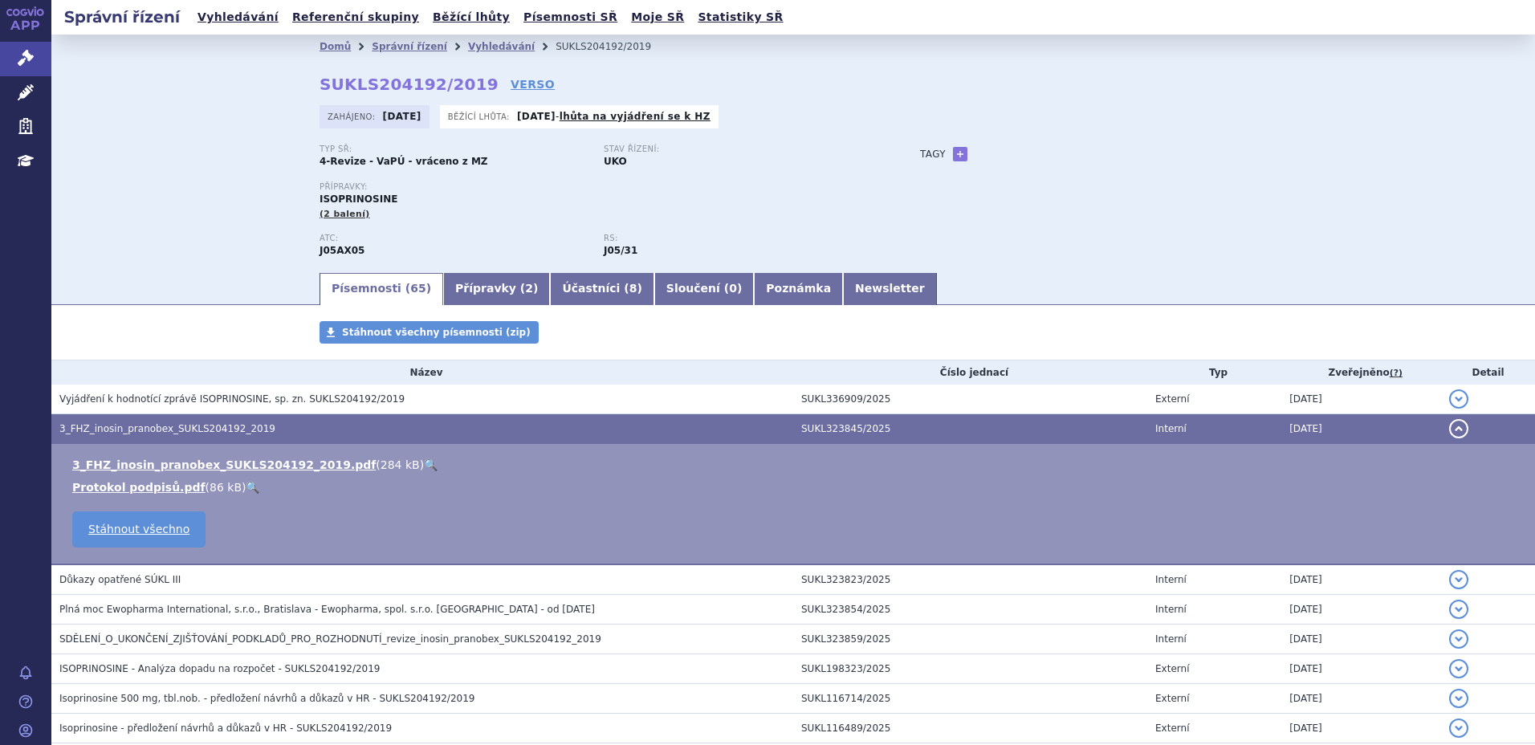
click at [424, 466] on link "🔍" at bounding box center [431, 464] width 14 height 13
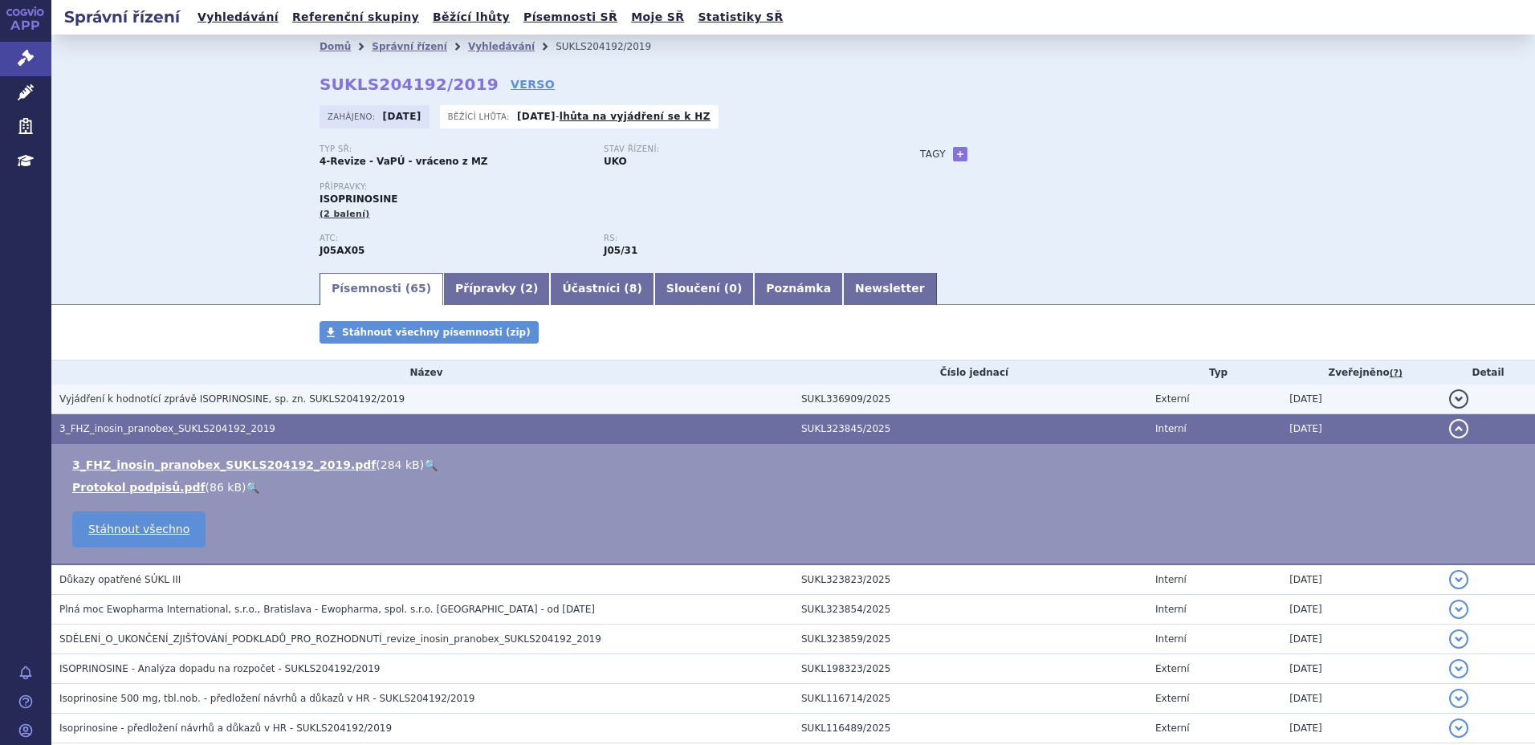
click at [281, 401] on span "Vyjádření k hodnotící zprávě ISOPRINOSINE, sp. zn. SUKLS204192/2019" at bounding box center [231, 398] width 345 height 11
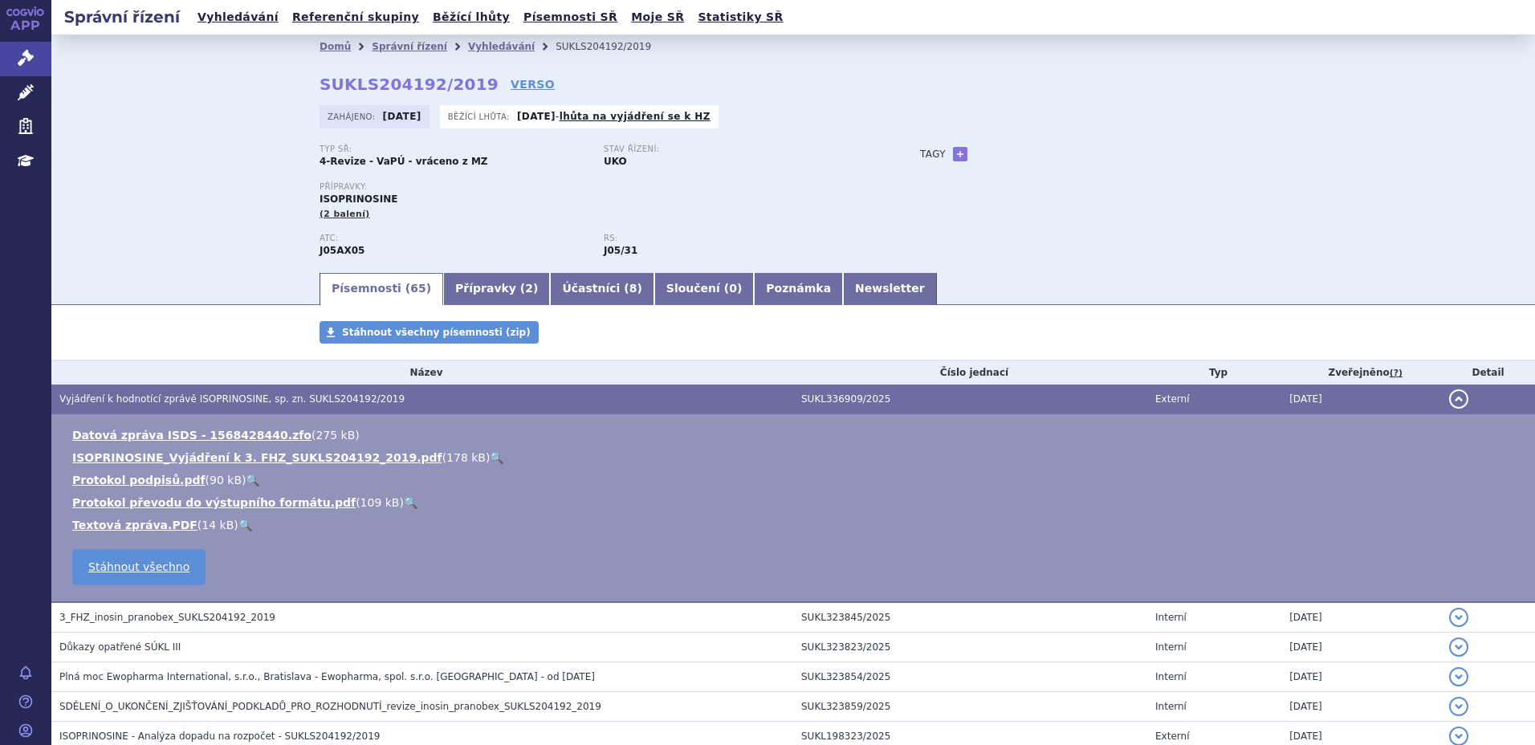
click at [490, 459] on link "🔍" at bounding box center [497, 457] width 14 height 13
